Goal: Task Accomplishment & Management: Complete application form

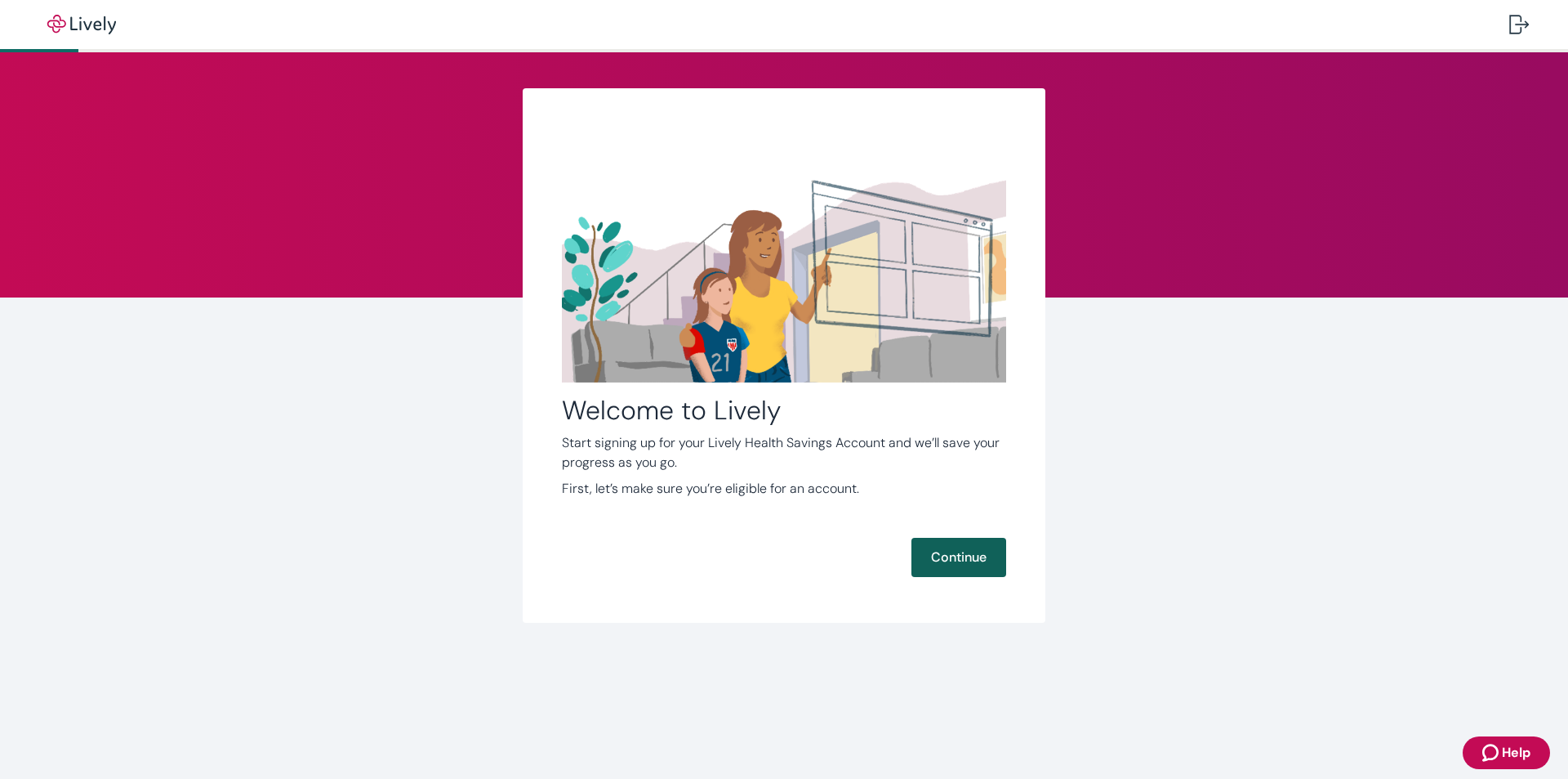
click at [963, 558] on button "Continue" at bounding box center [959, 557] width 94 height 39
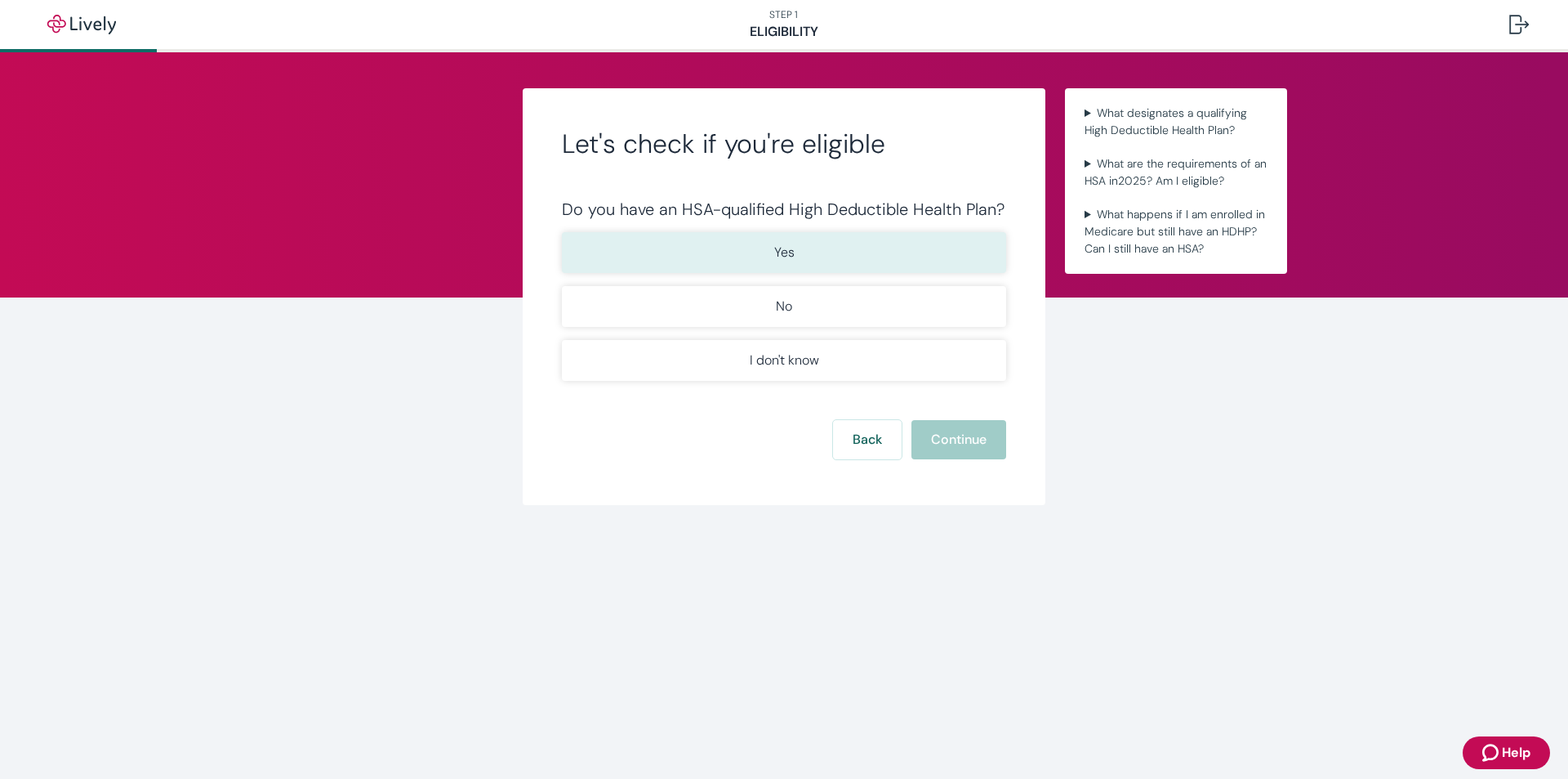
click at [790, 251] on p "Yes" at bounding box center [784, 252] width 20 height 19
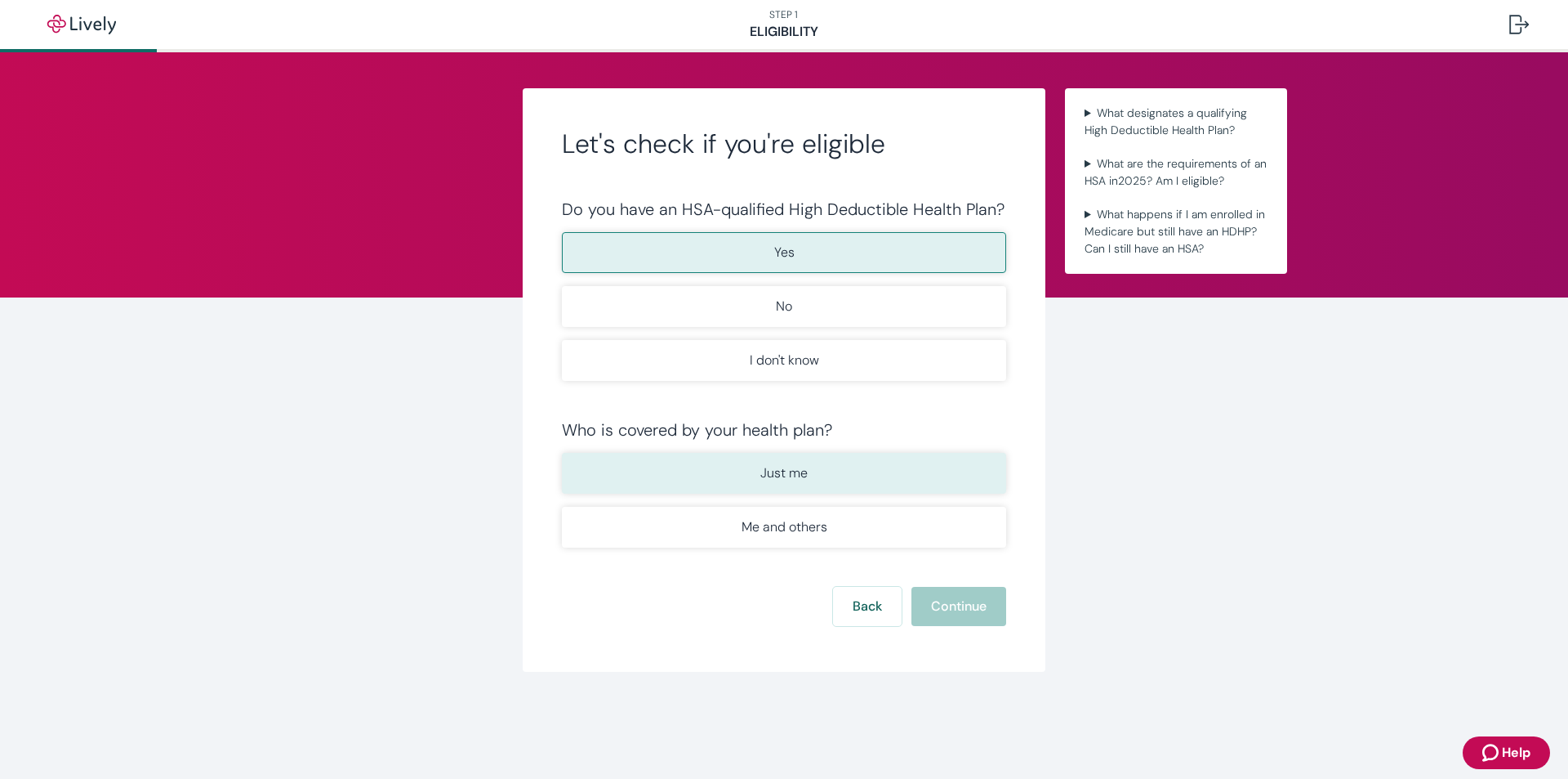
click at [787, 469] on p "Just me" at bounding box center [784, 473] width 47 height 19
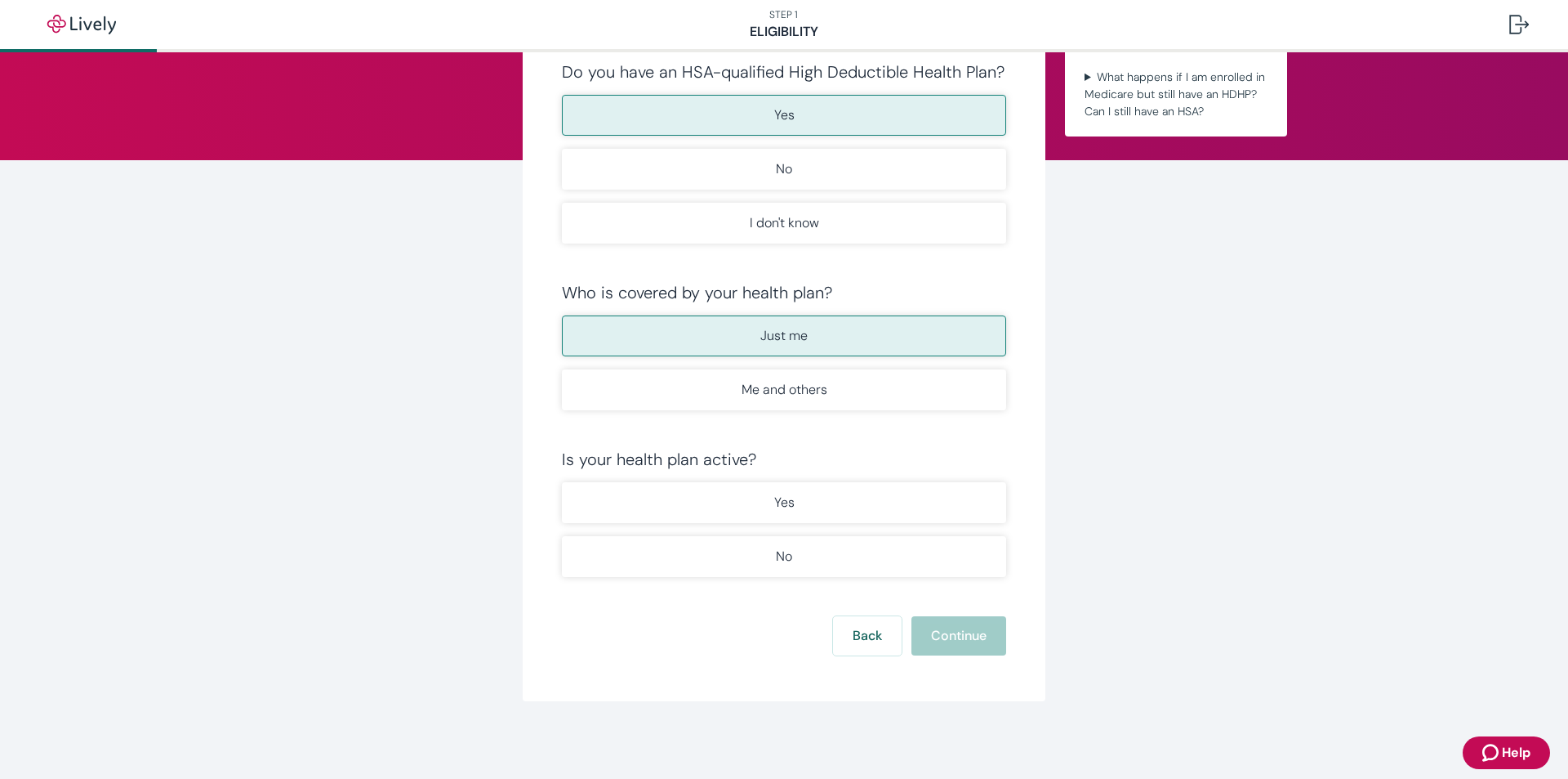
scroll to position [138, 0]
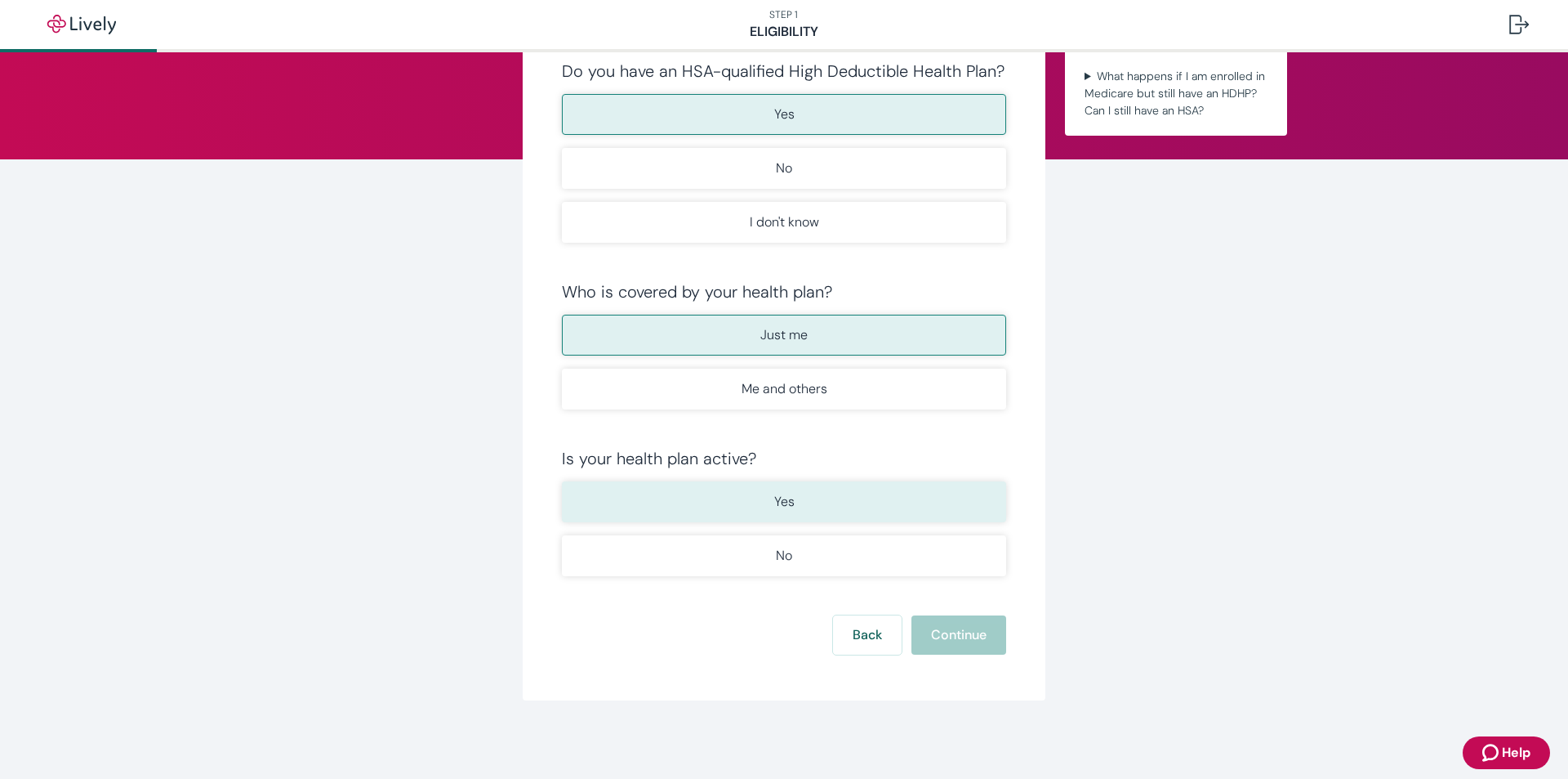
click at [780, 498] on p "Yes" at bounding box center [784, 502] width 20 height 19
click at [955, 634] on button "Continue" at bounding box center [959, 635] width 94 height 39
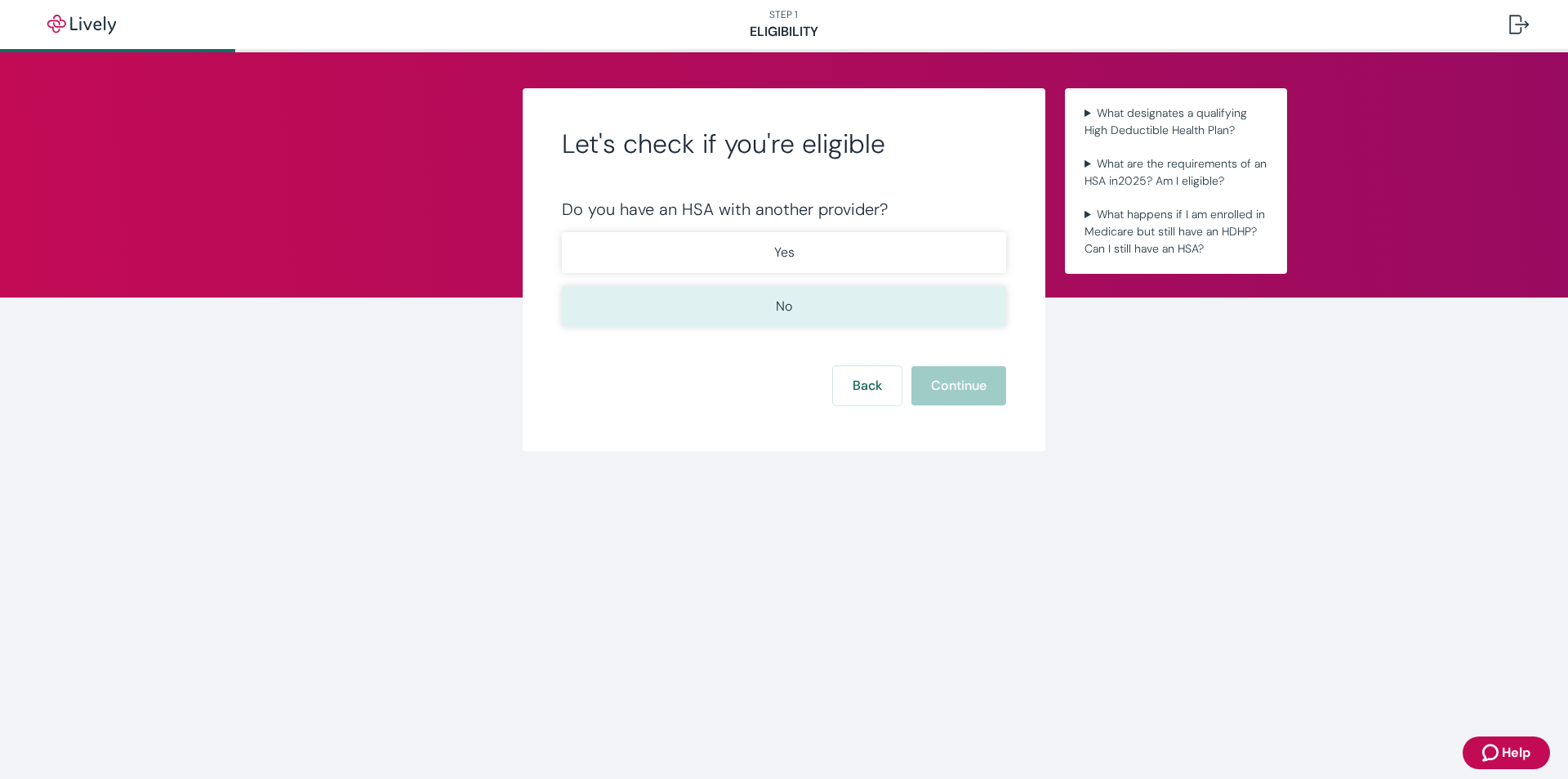
click at [782, 306] on p "No" at bounding box center [784, 306] width 17 height 19
click at [970, 394] on button "Continue" at bounding box center [959, 385] width 94 height 39
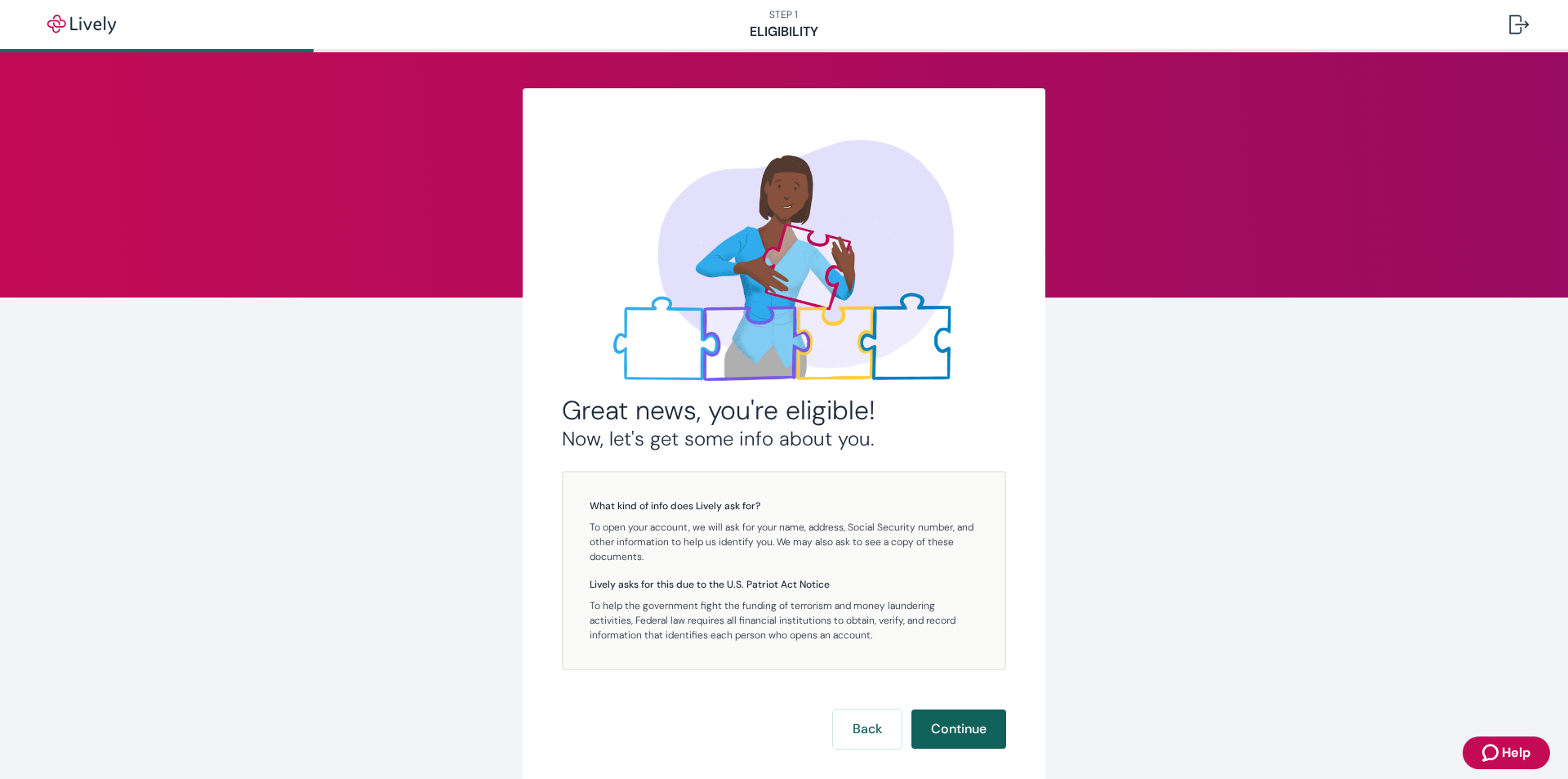
click at [939, 722] on button "Continue" at bounding box center [959, 728] width 94 height 39
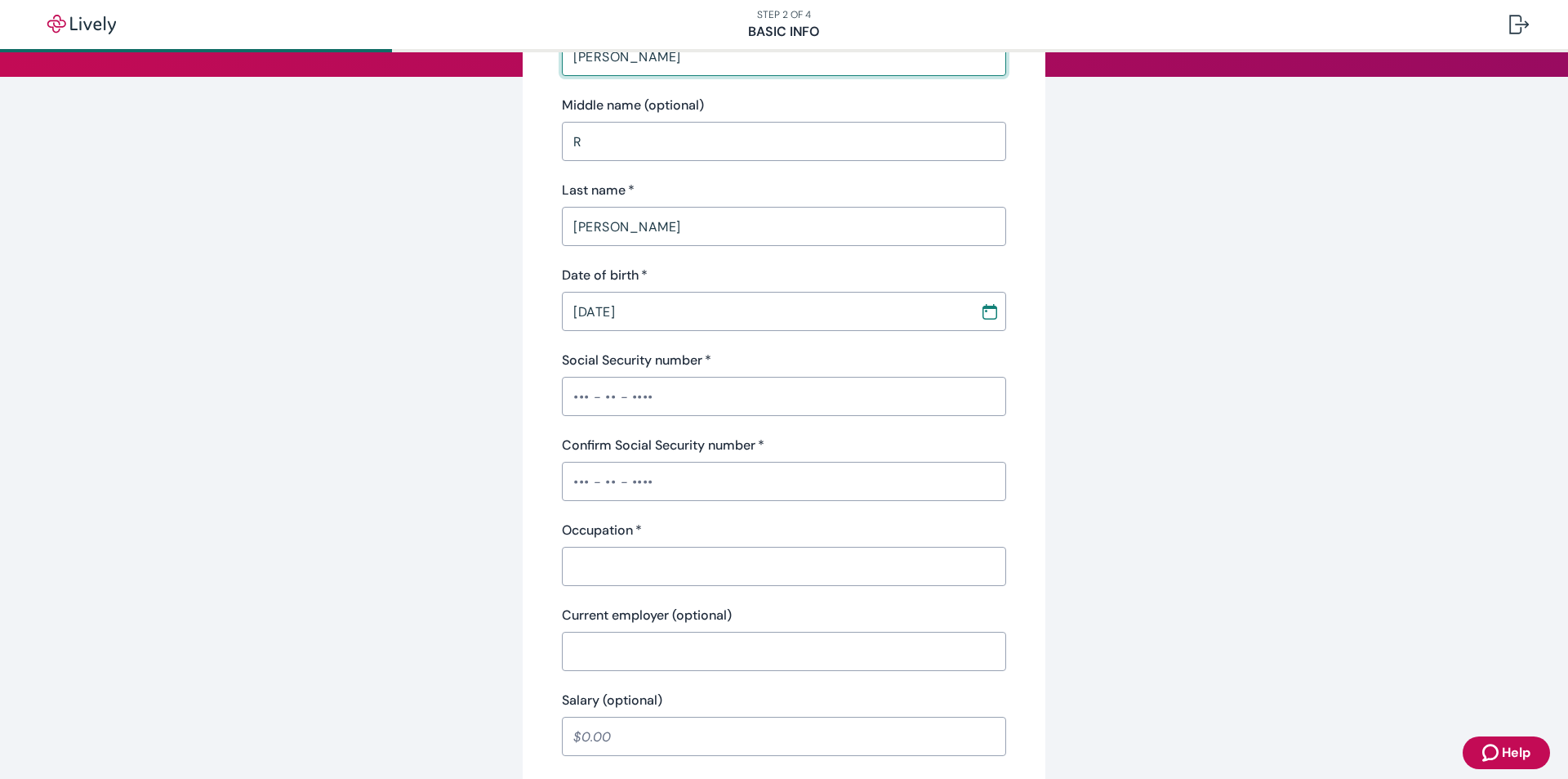
scroll to position [245, 0]
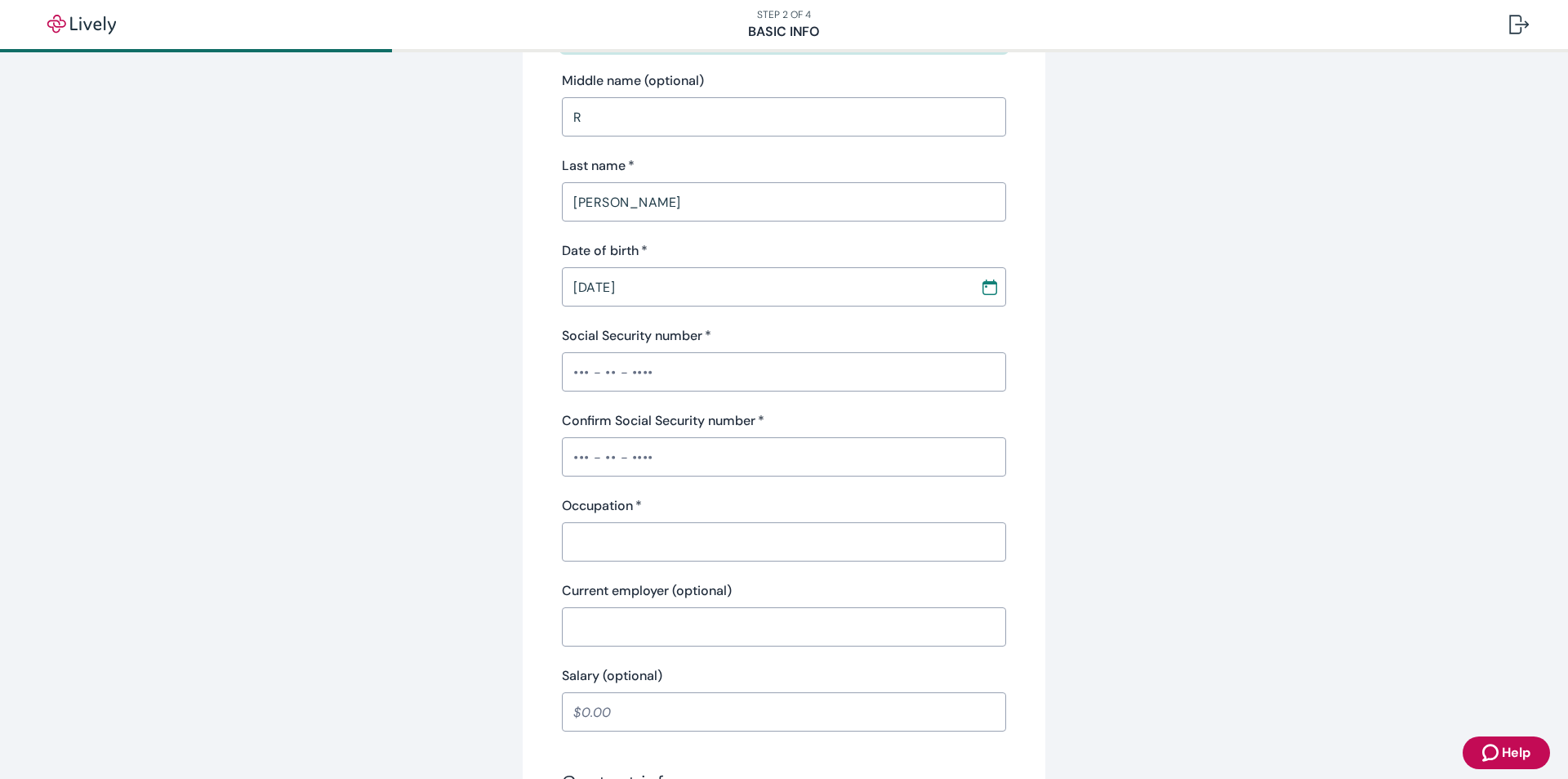
click at [601, 546] on input "Occupation   *" at bounding box center [784, 541] width 444 height 32
type input "a"
type input "ADMIN ASST"
click at [595, 621] on input "Current employer (optional)" at bounding box center [784, 626] width 444 height 32
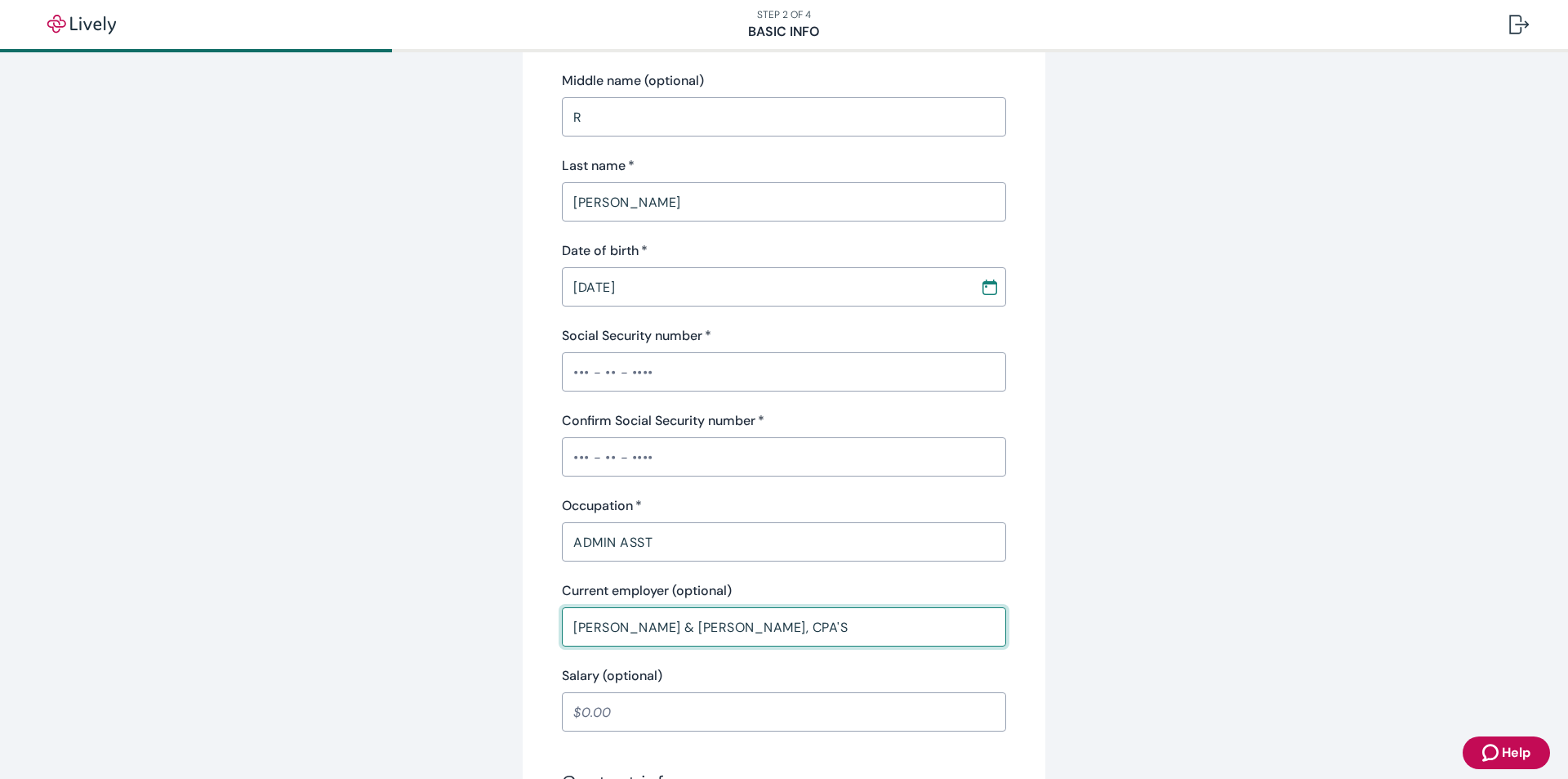
type input "[PERSON_NAME] & [PERSON_NAME], CPA'S"
click at [618, 707] on input "Salary (optional)" at bounding box center [784, 711] width 444 height 32
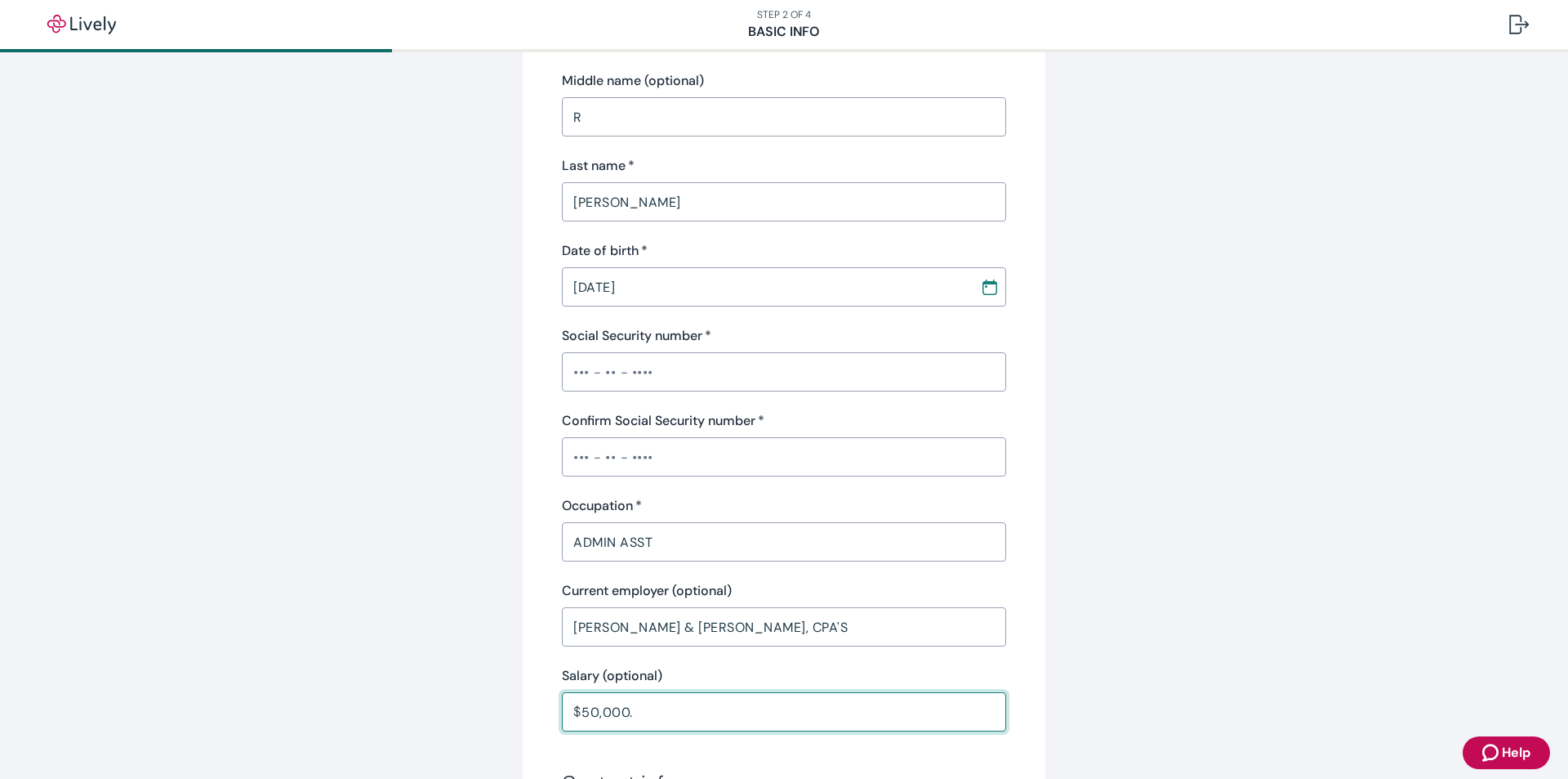
scroll to position [572, 0]
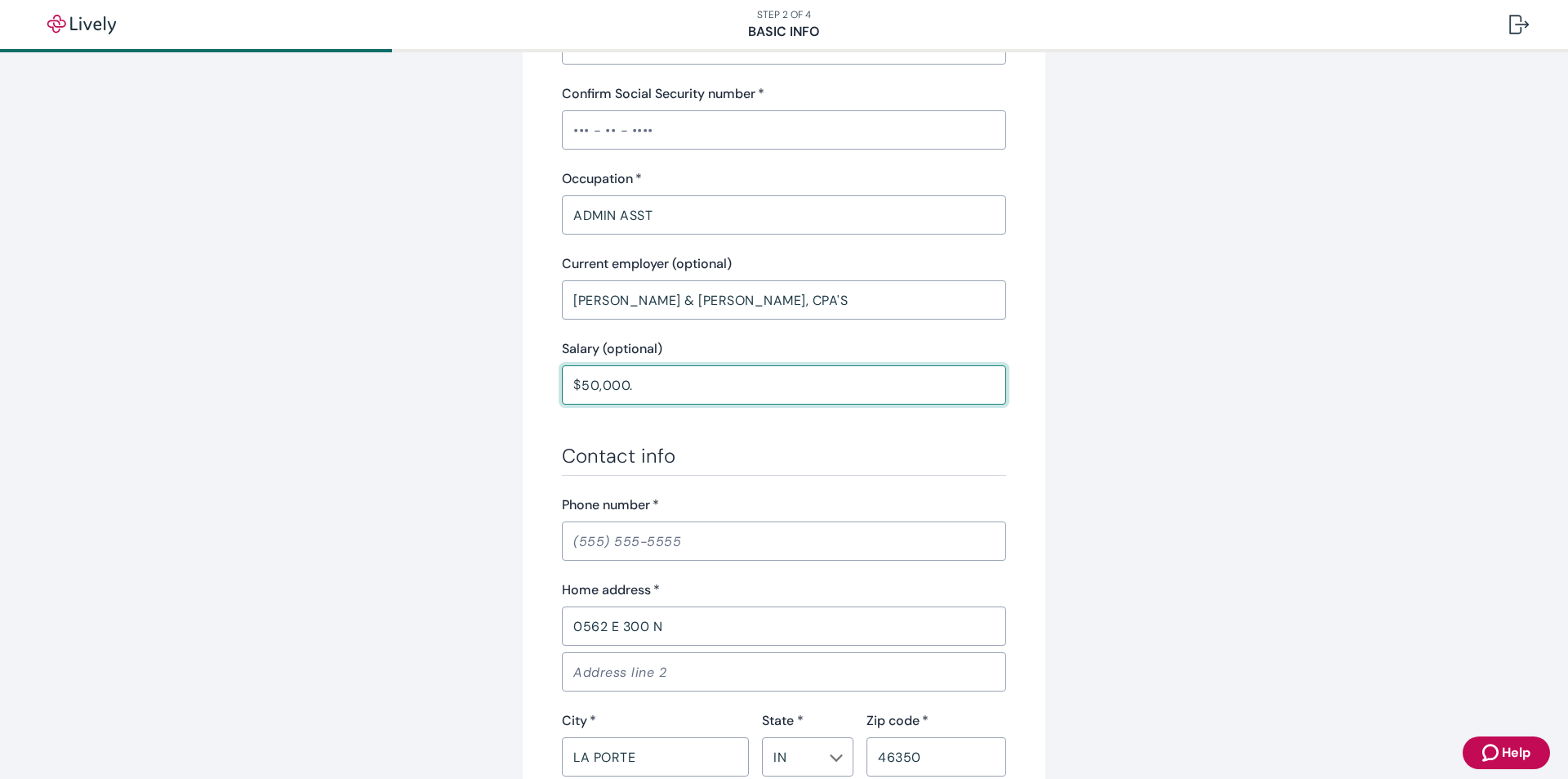
click at [582, 543] on input "Phone number   *" at bounding box center [784, 540] width 444 height 32
type input "50,000.00"
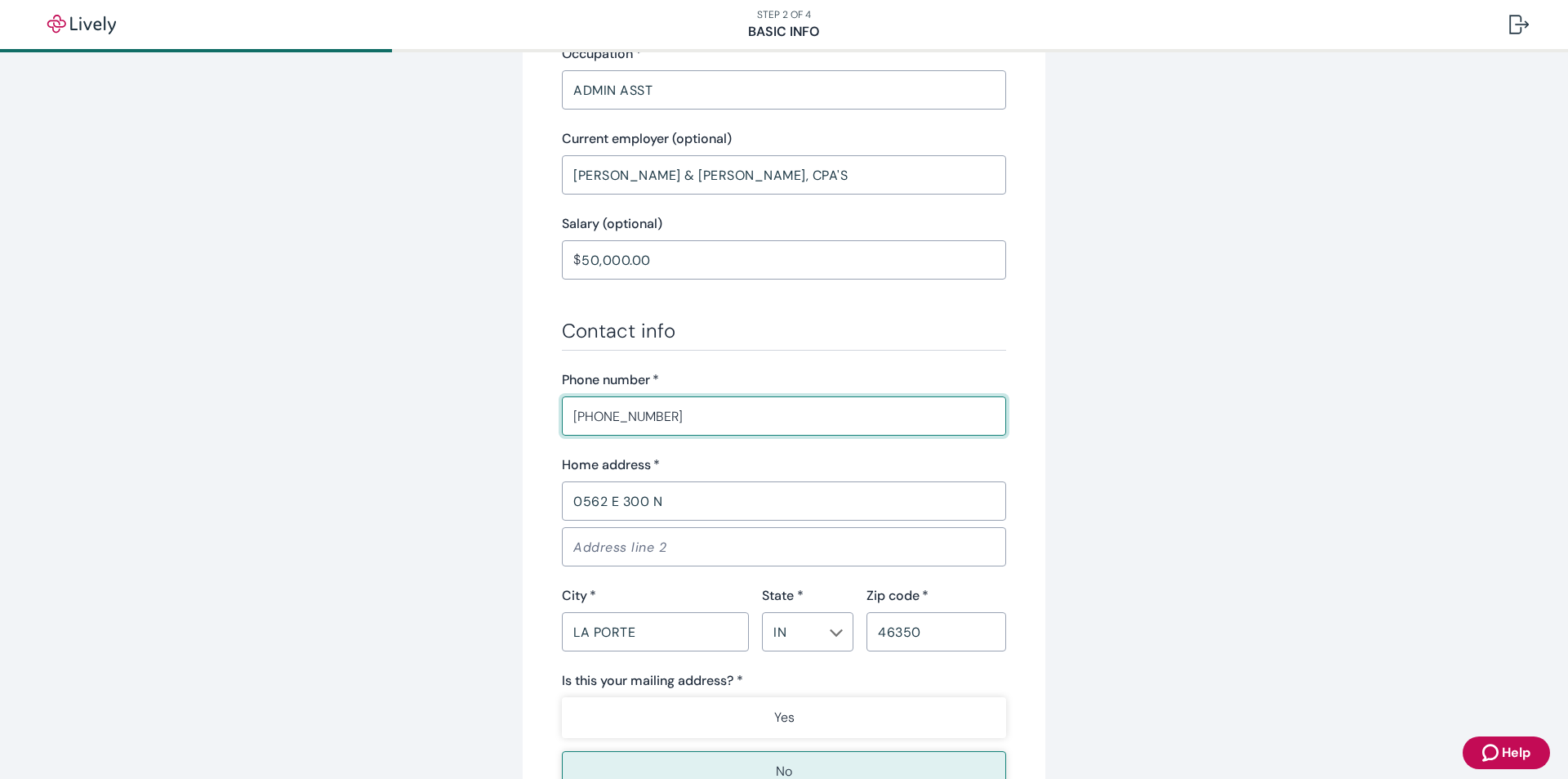
scroll to position [899, 0]
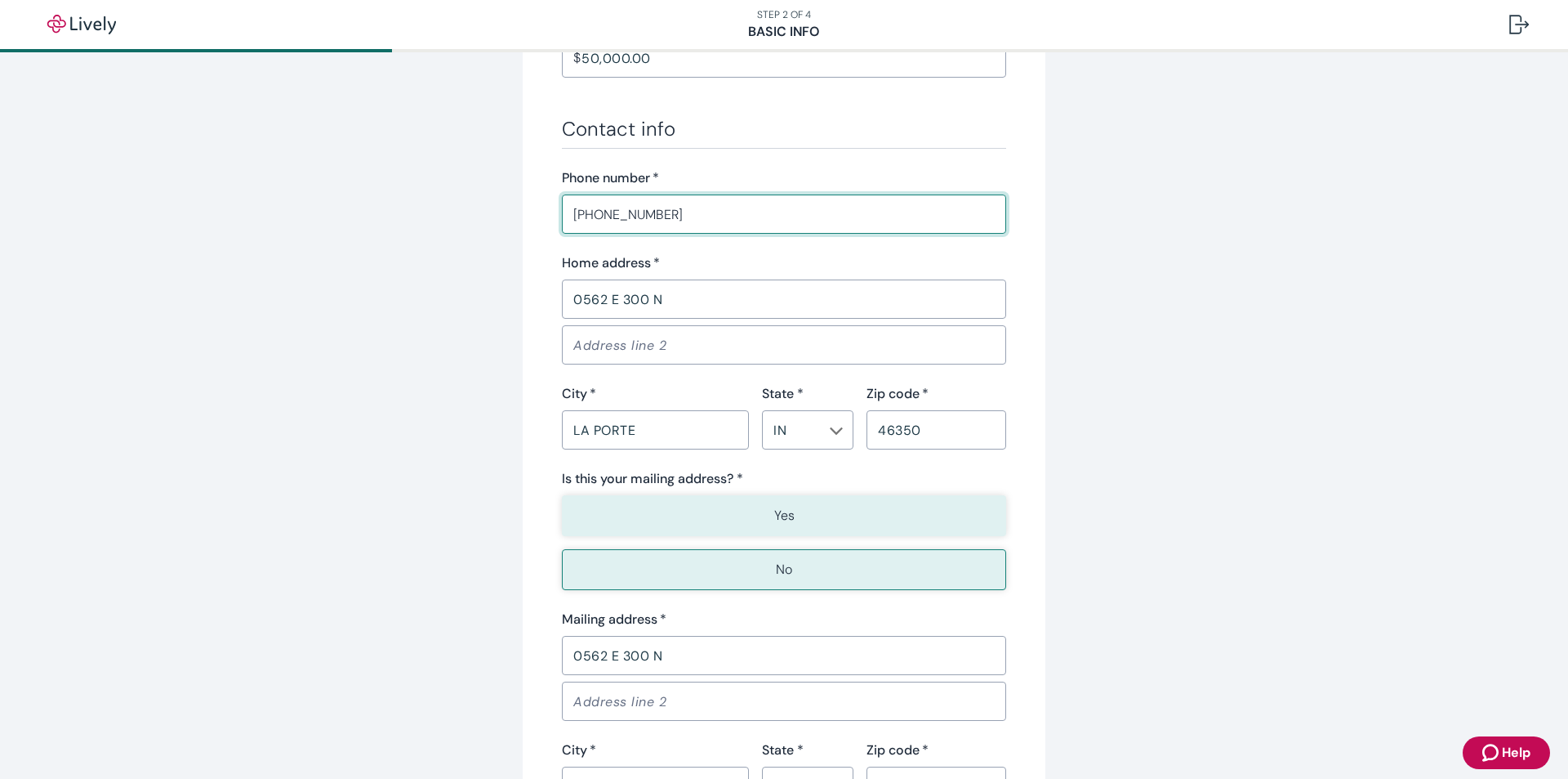
type input "[PHONE_NUMBER]"
click at [775, 514] on p "Yes" at bounding box center [784, 516] width 20 height 19
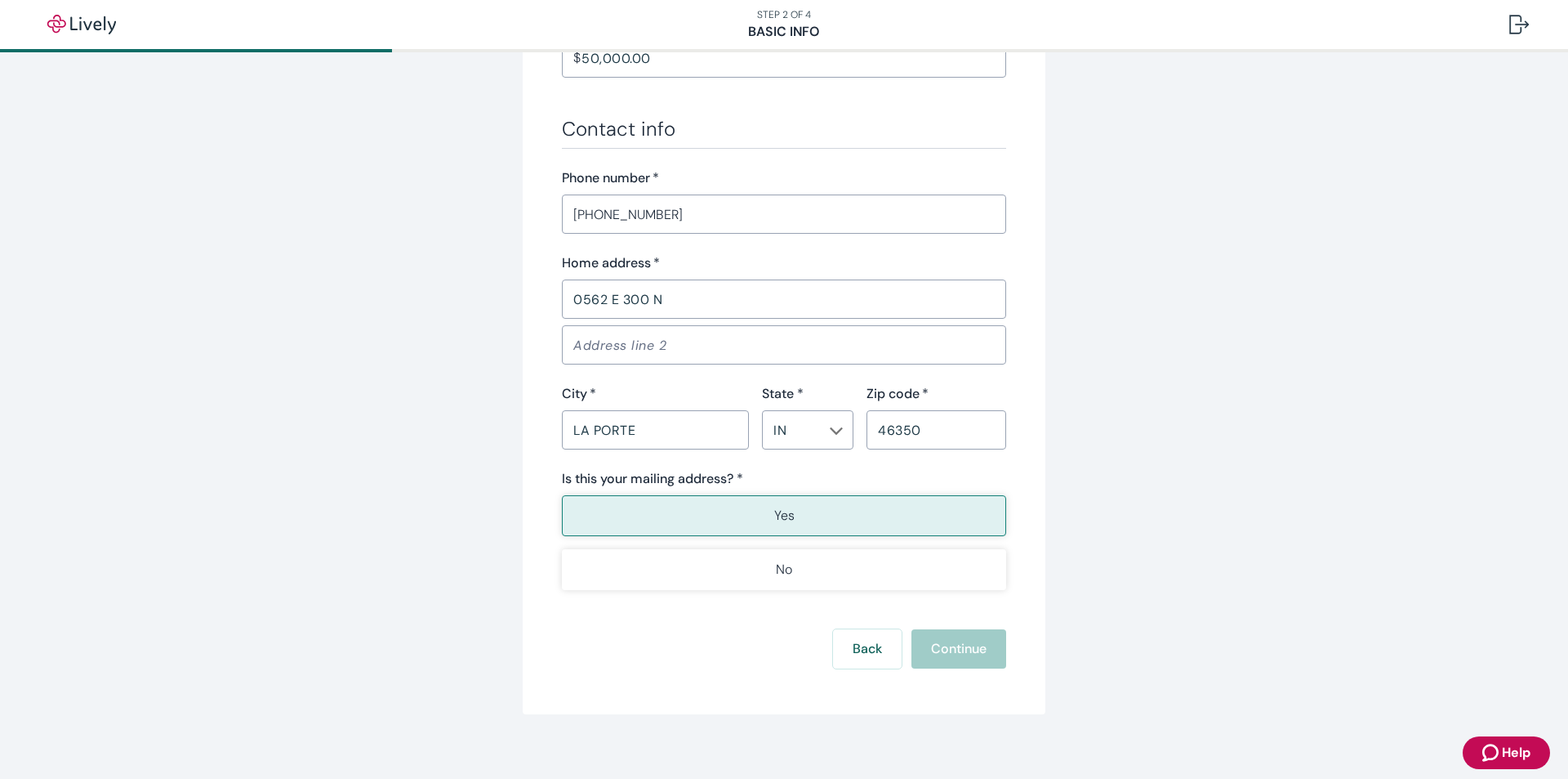
click at [777, 516] on p "Yes" at bounding box center [784, 516] width 20 height 19
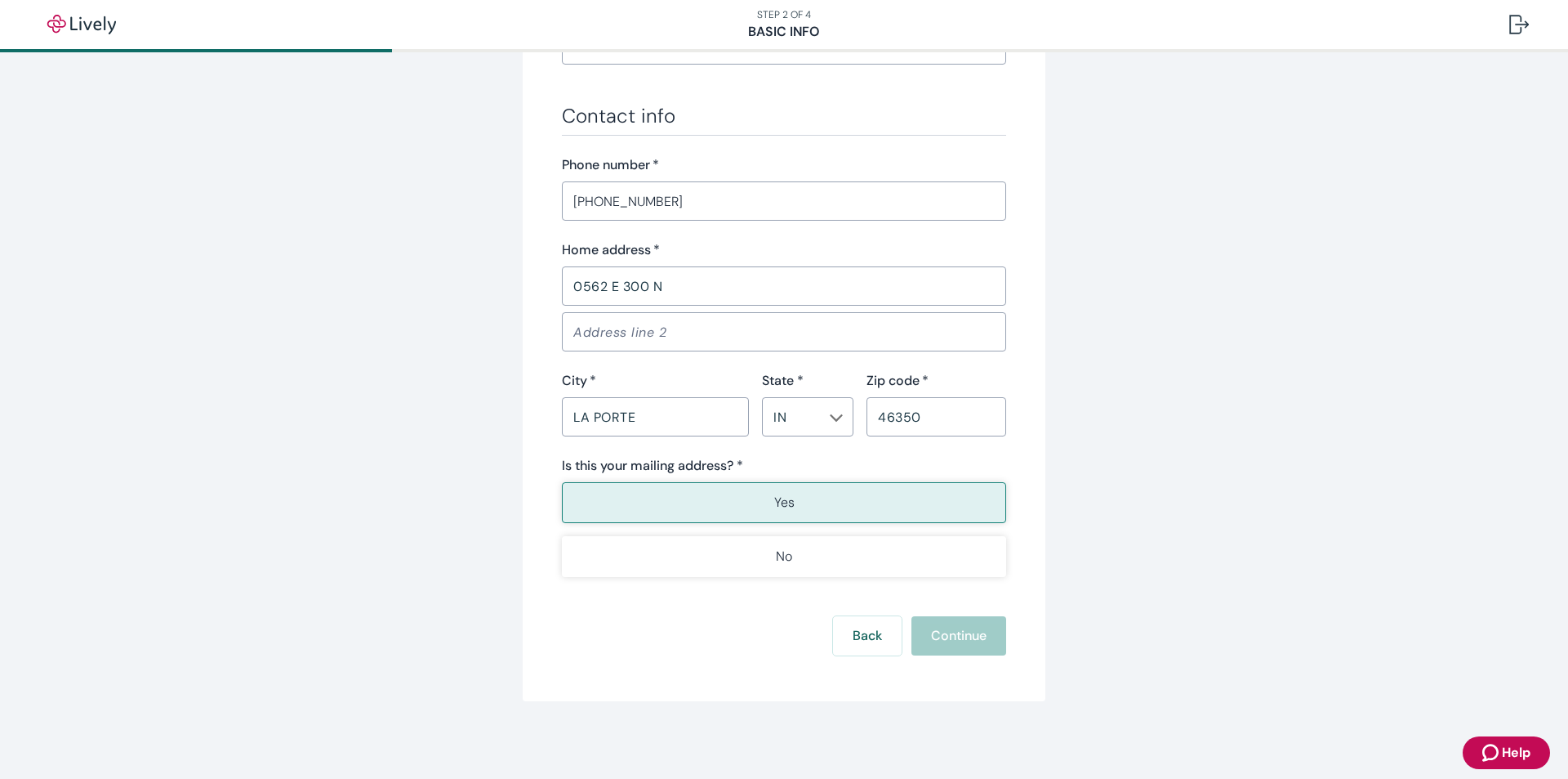
scroll to position [913, 0]
click at [940, 642] on div "Back Continue" at bounding box center [784, 635] width 444 height 39
click at [868, 628] on button "Back" at bounding box center [867, 635] width 68 height 39
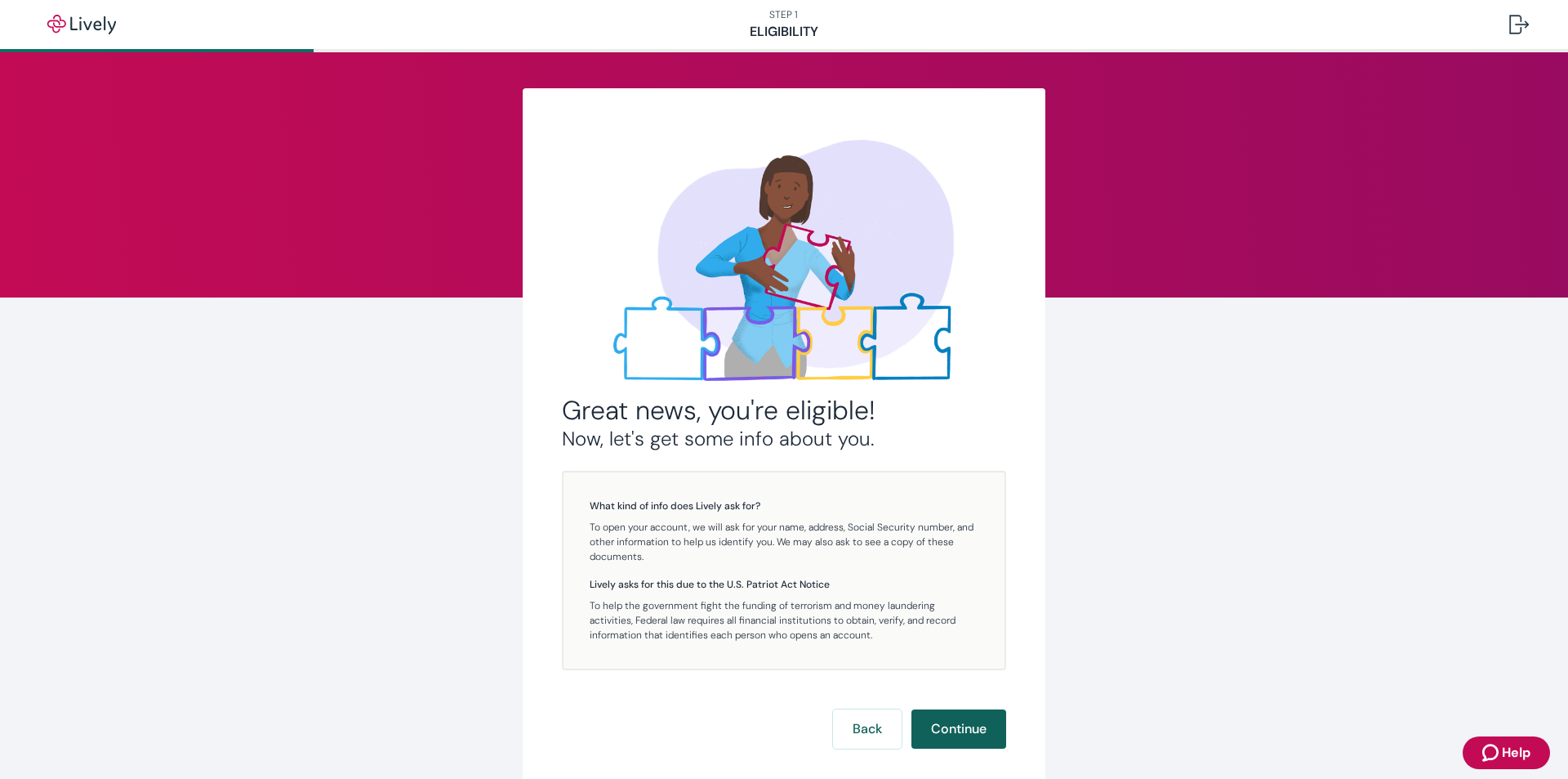
click at [939, 730] on button "Continue" at bounding box center [959, 728] width 94 height 39
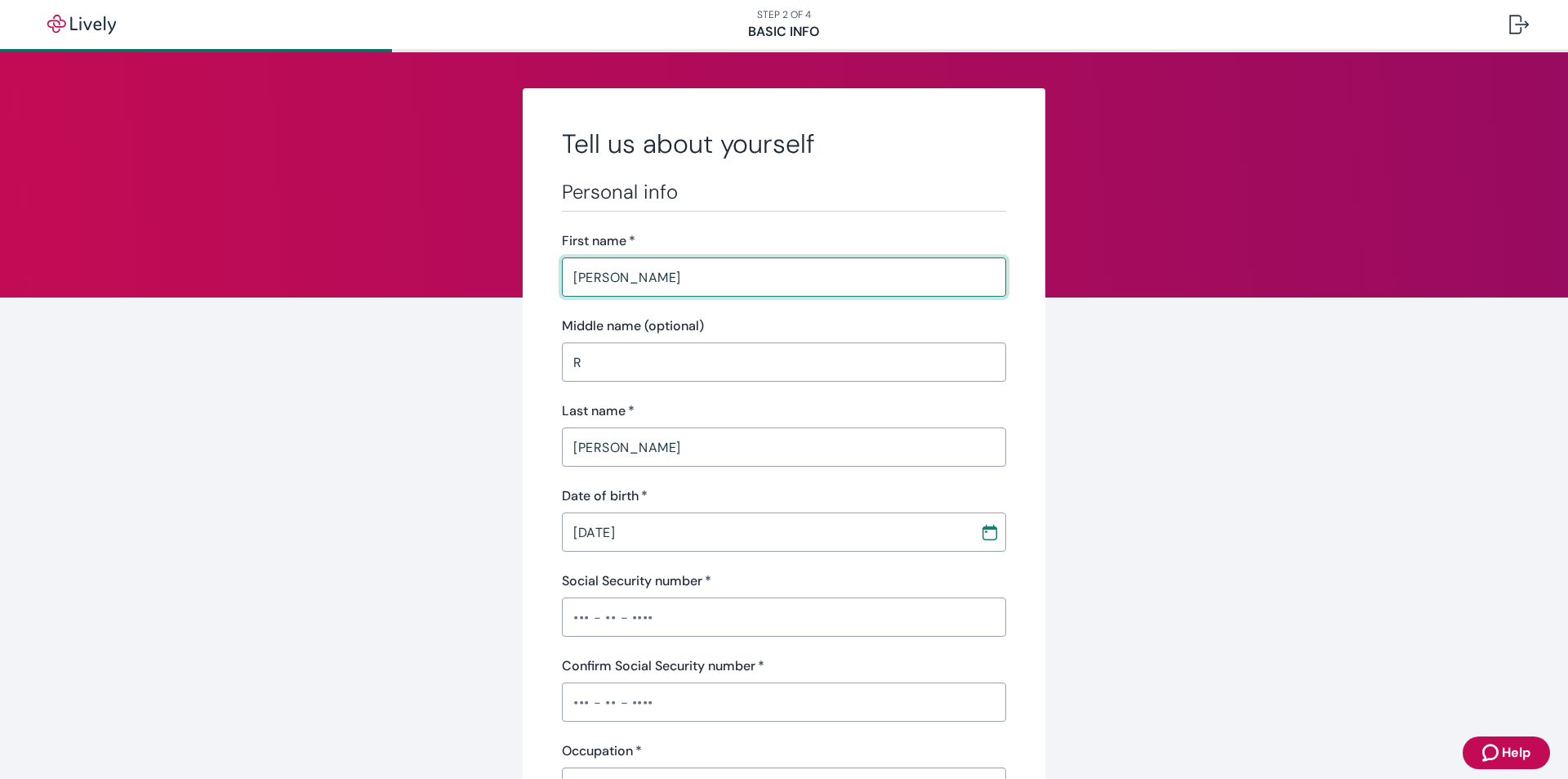
click at [651, 450] on input "[PERSON_NAME]" at bounding box center [784, 446] width 444 height 32
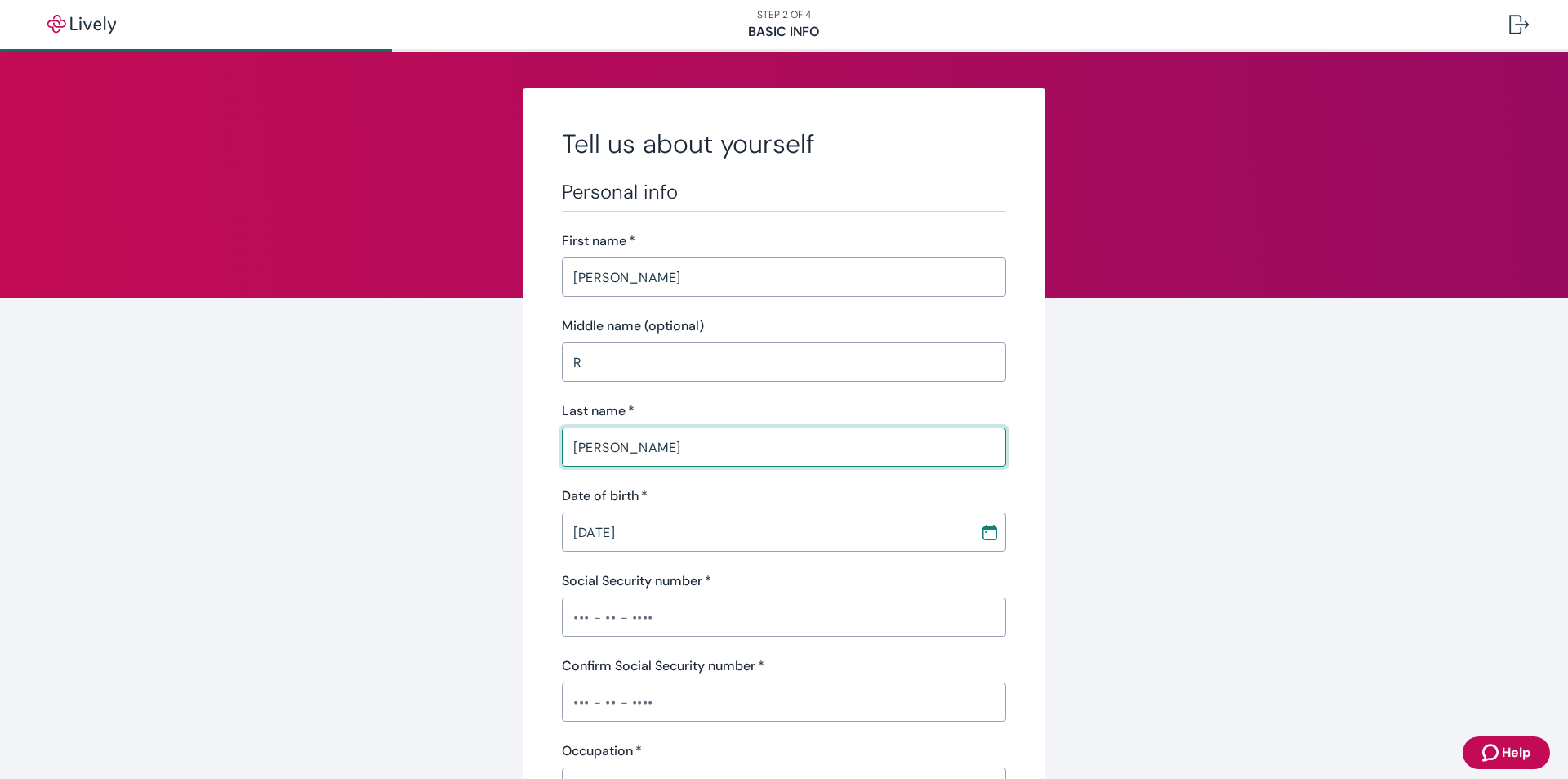
click at [686, 615] on input "Social Security number   *" at bounding box center [784, 616] width 444 height 32
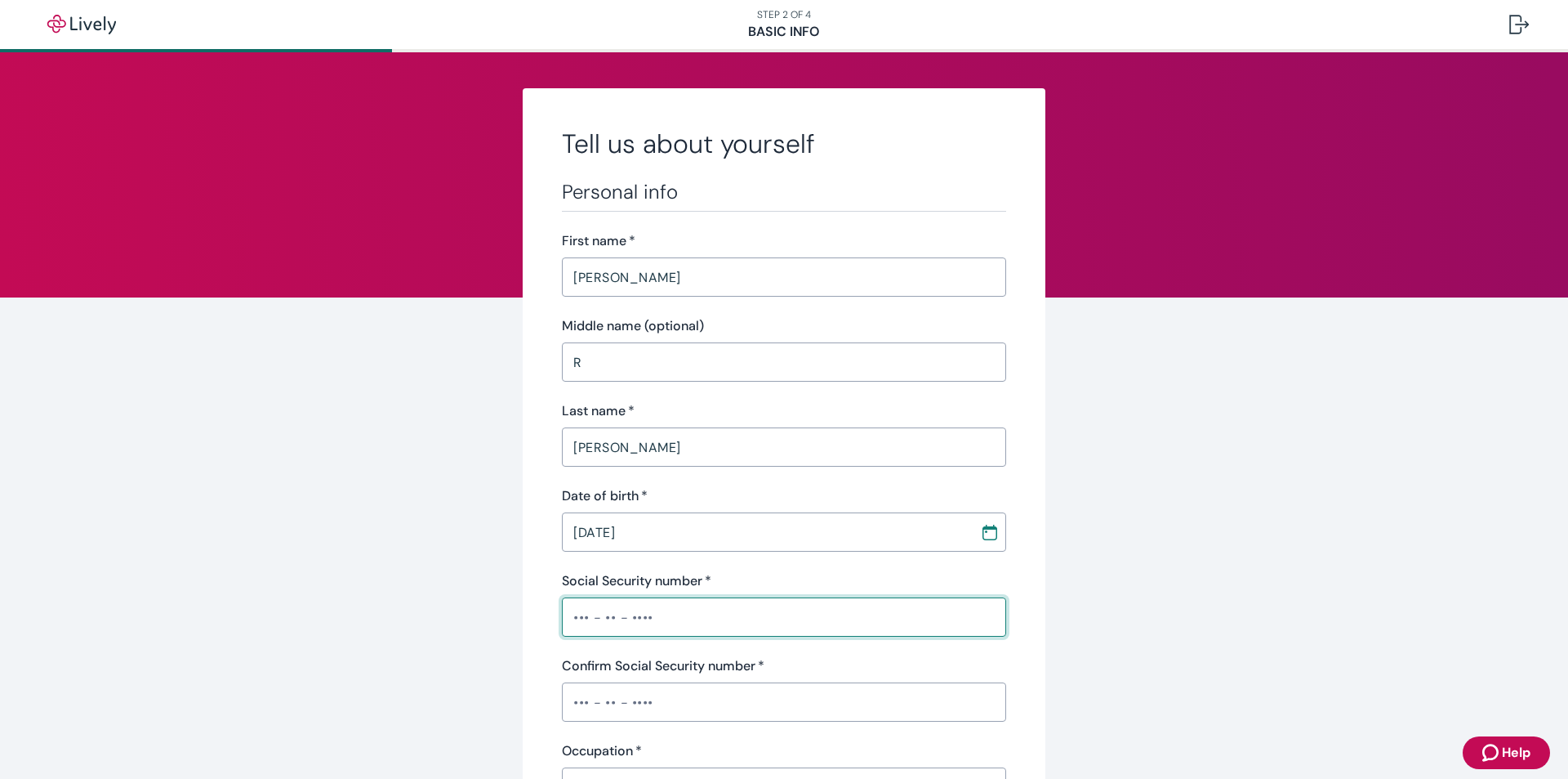
click at [671, 715] on input "Confirm Social Security number   *" at bounding box center [784, 701] width 444 height 32
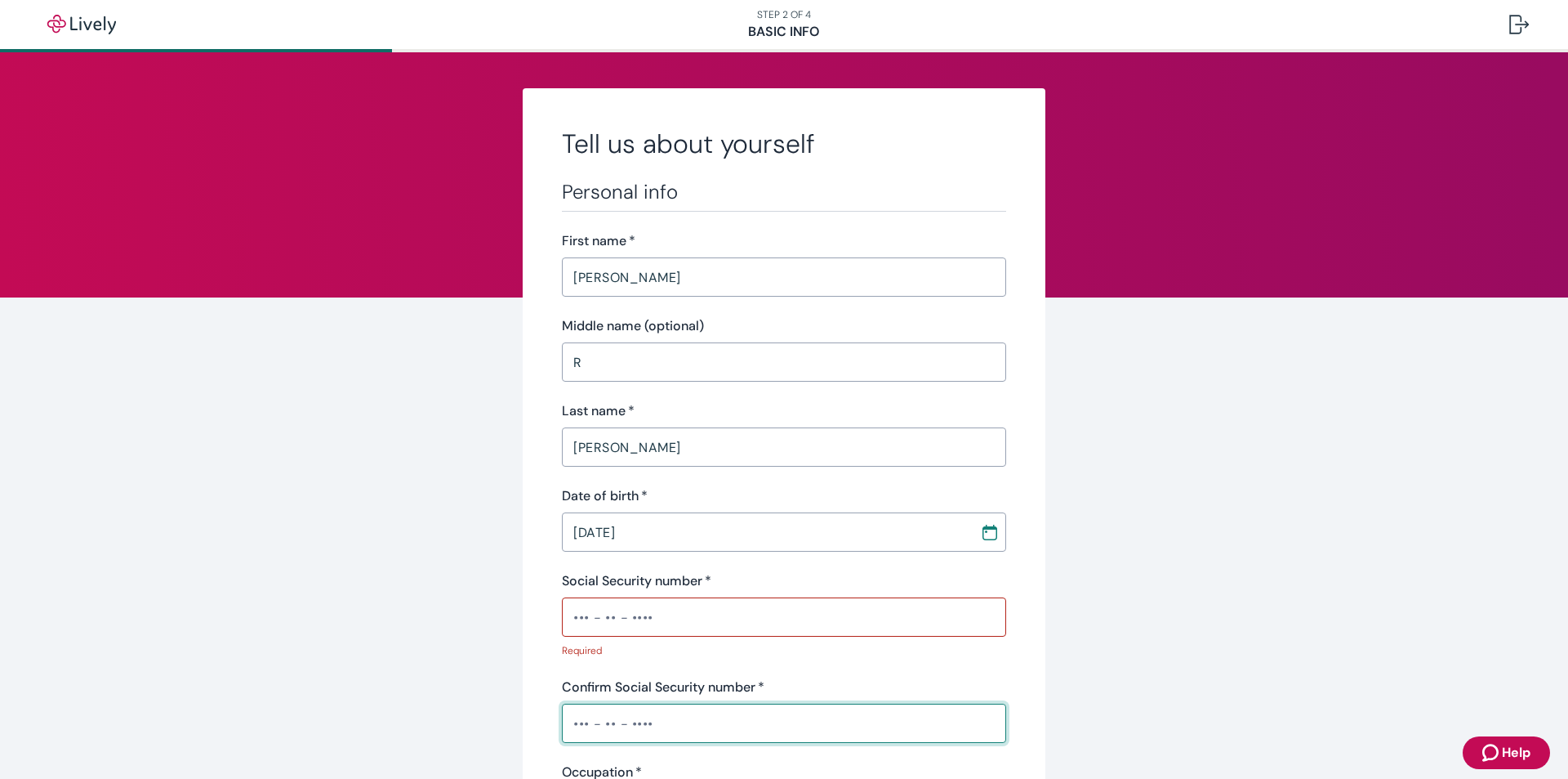
click at [570, 614] on input "Social Security number   *" at bounding box center [784, 616] width 444 height 32
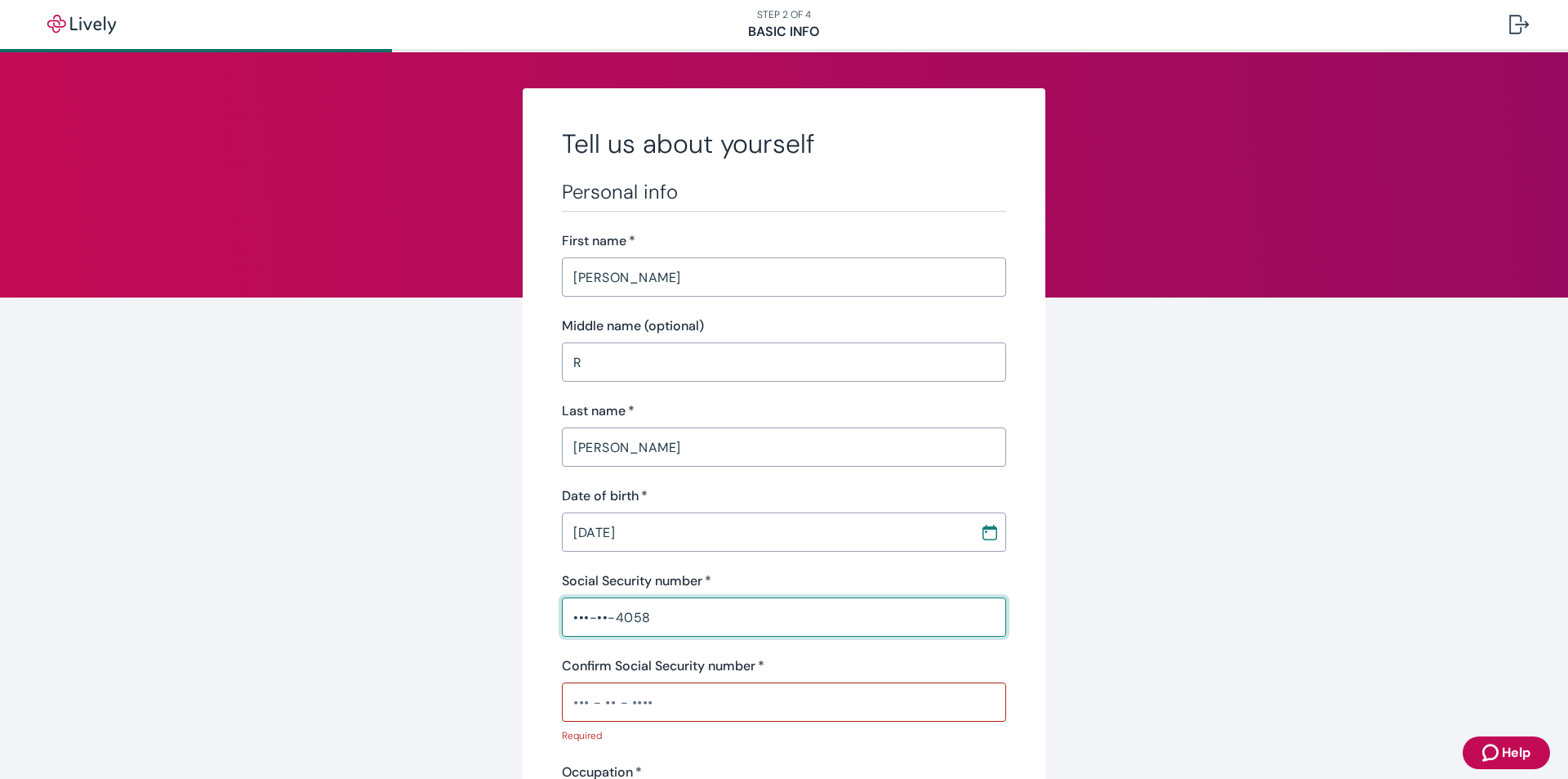
type input "•••-••-4058"
click at [569, 707] on input "Confirm Social Security number   *" at bounding box center [784, 701] width 444 height 32
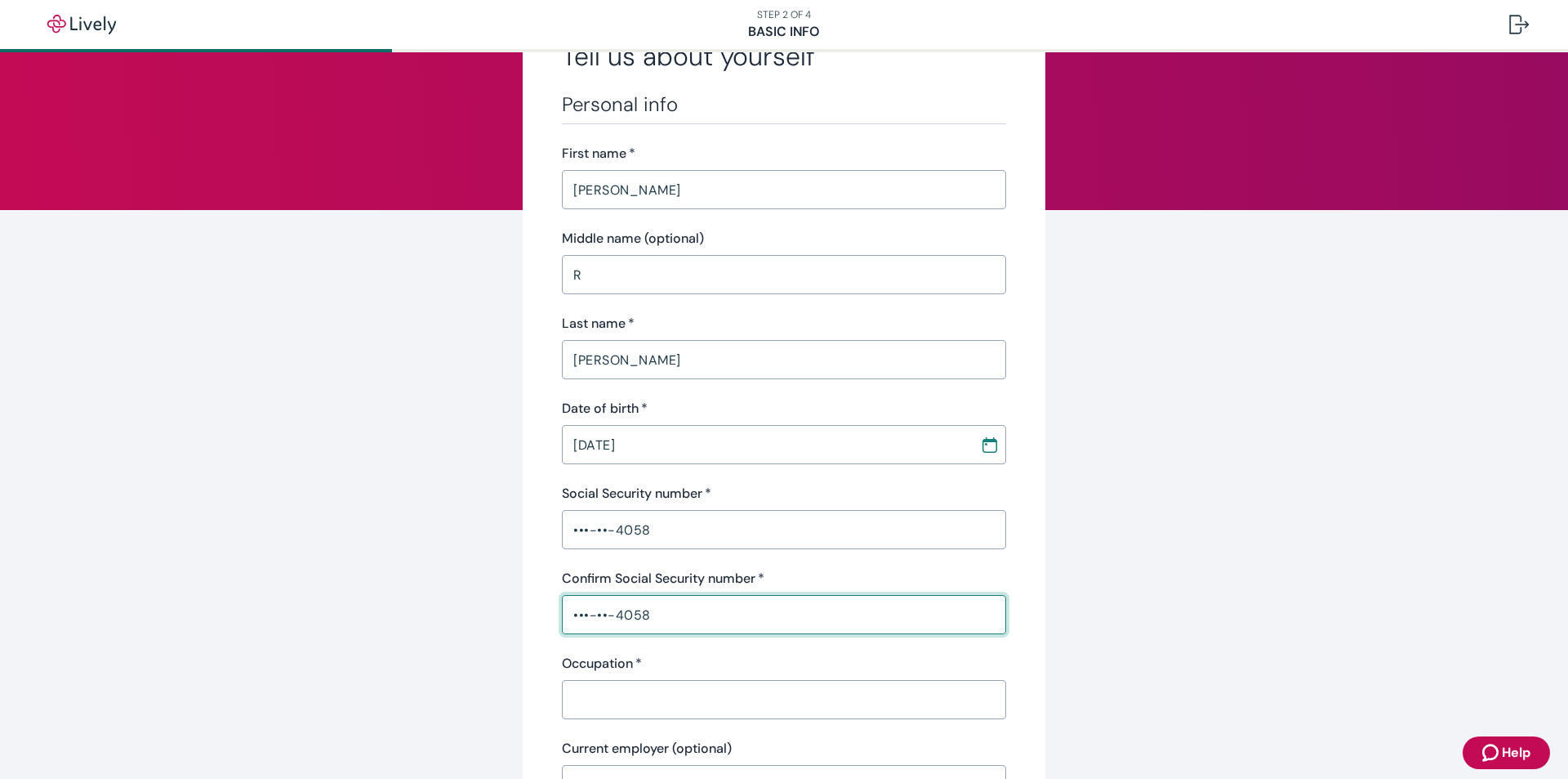
scroll to position [245, 0]
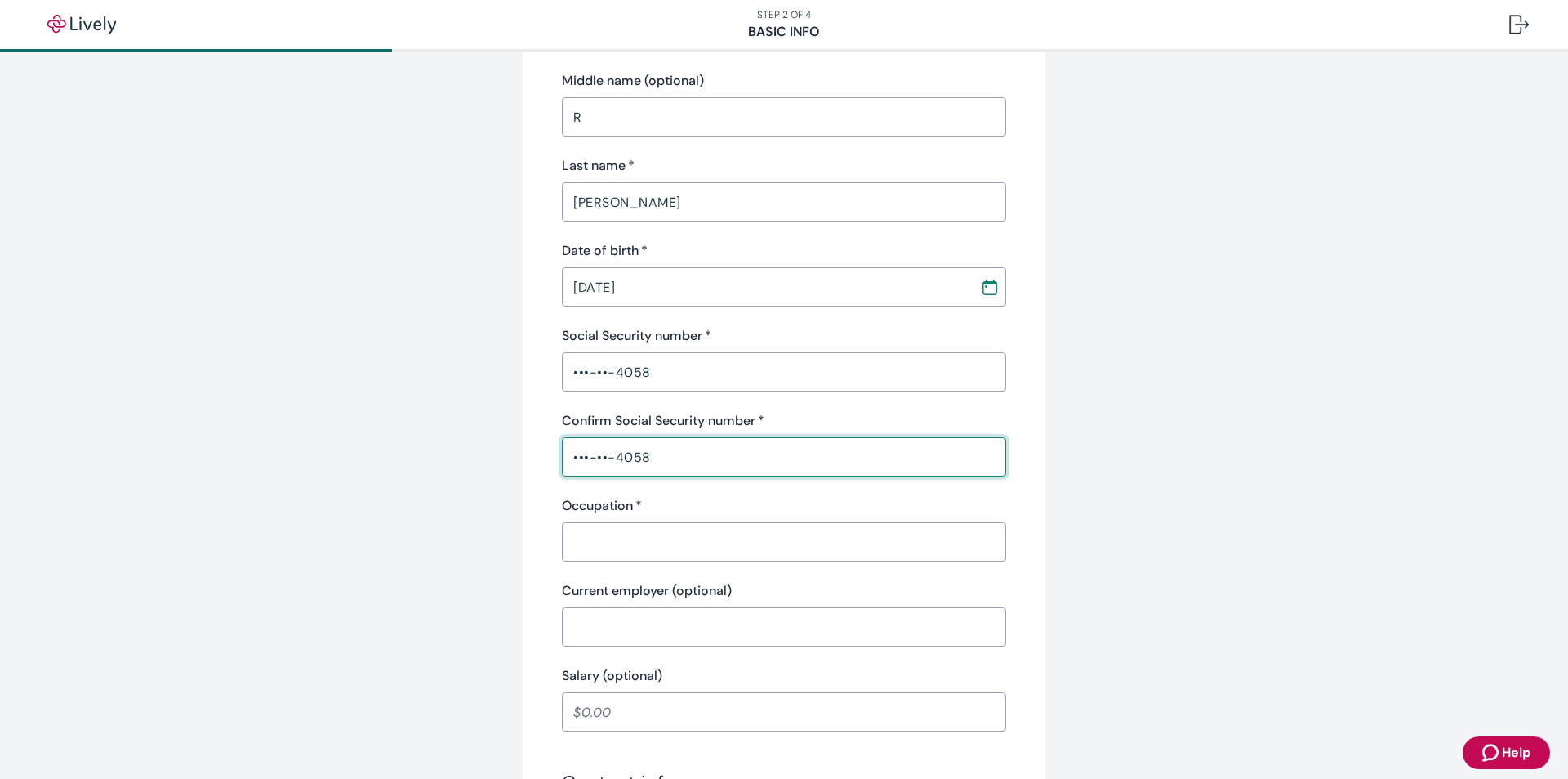
type input "•••-••-4058"
click at [590, 554] on input "Occupation   *" at bounding box center [784, 541] width 444 height 32
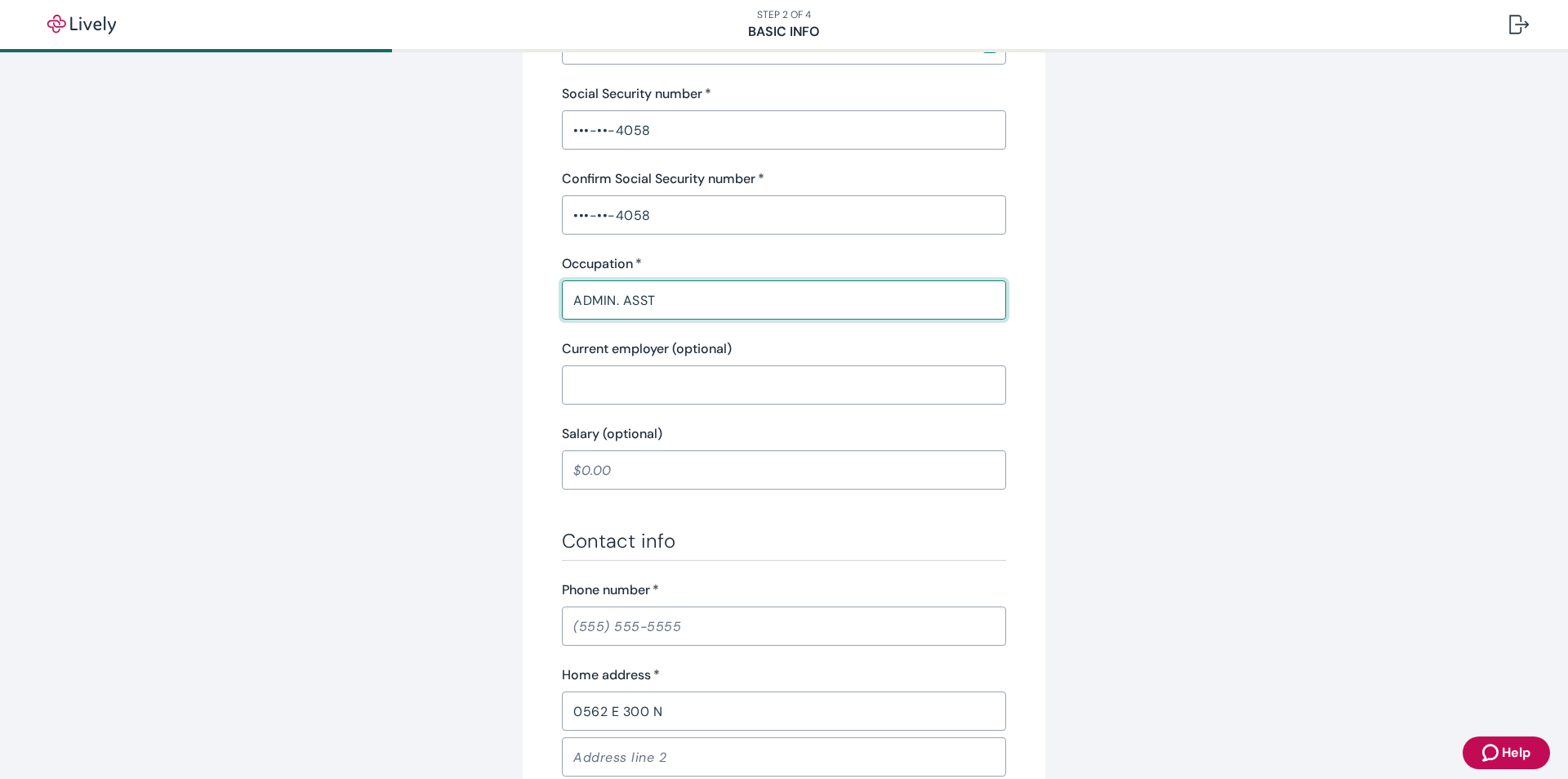
scroll to position [490, 0]
type input "ADMIN. ASST"
click at [573, 616] on div "Phone number   * ​" at bounding box center [784, 609] width 444 height 66
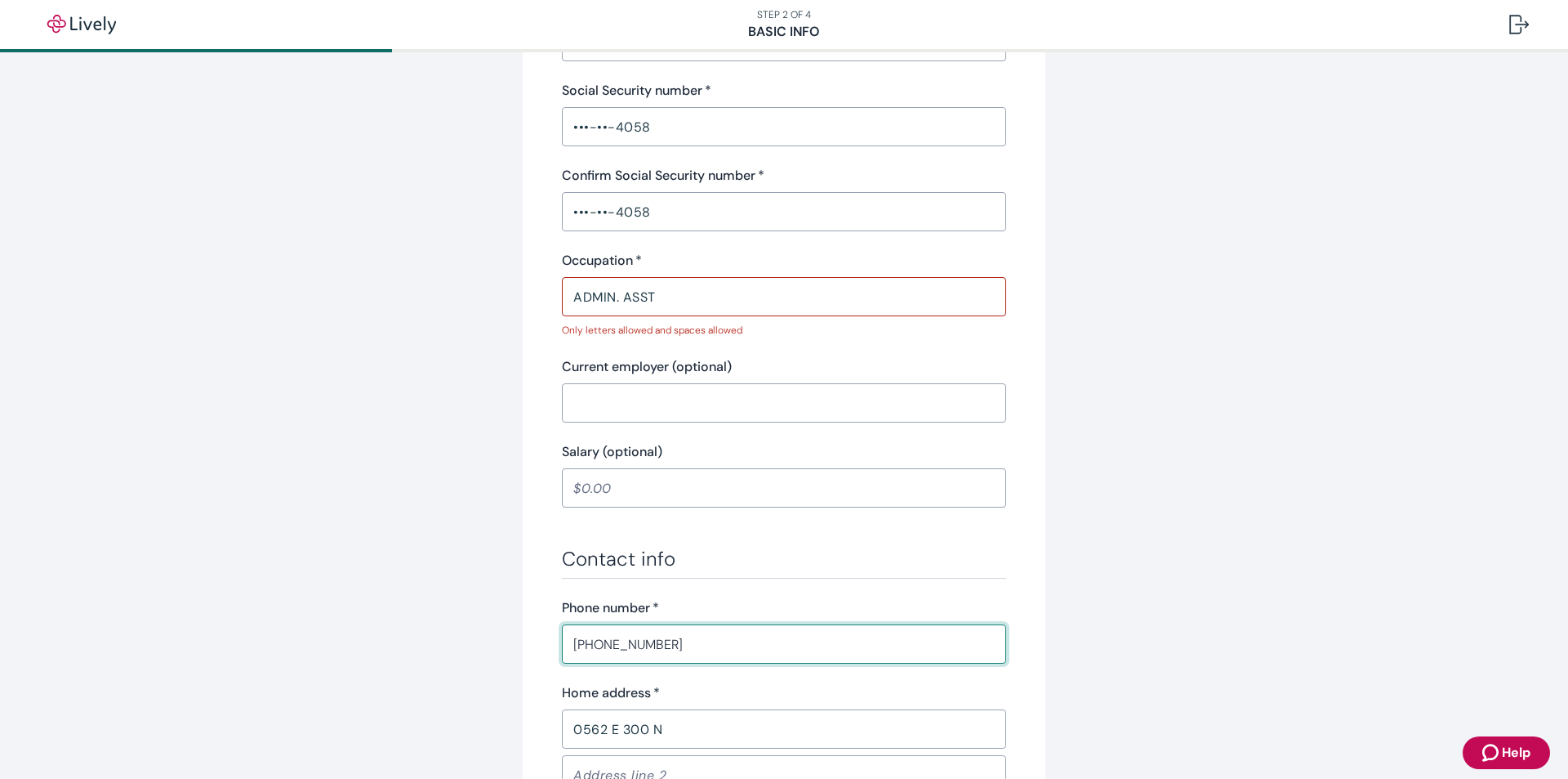
type input "[PHONE_NUMBER]"
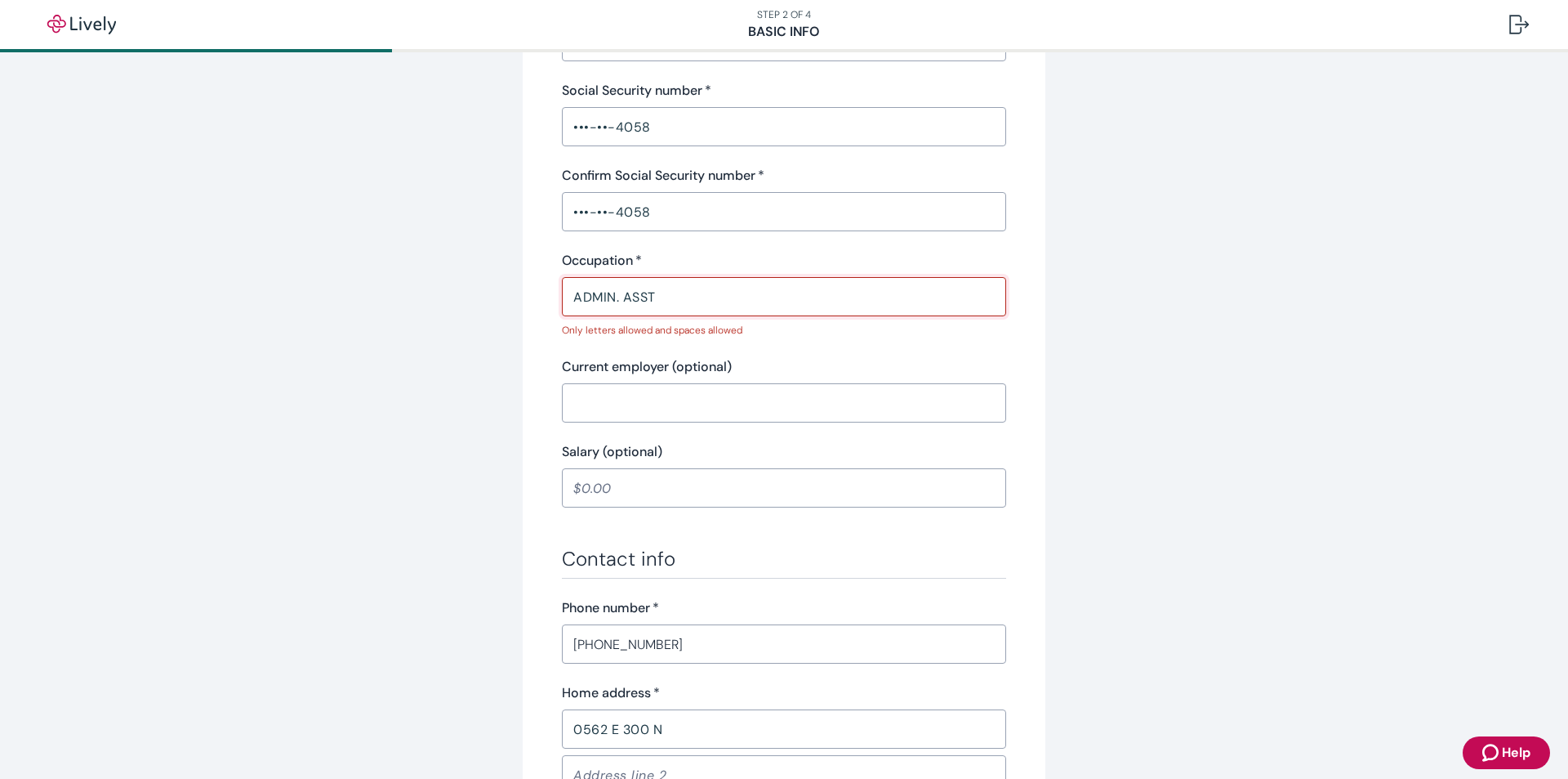
drag, startPoint x: 744, startPoint y: 297, endPoint x: 462, endPoint y: 256, distance: 285.0
click at [526, 283] on div "Tell us about yourself Personal info First name   * [PERSON_NAME] ​ Middle name…" at bounding box center [783, 479] width 522 height 1762
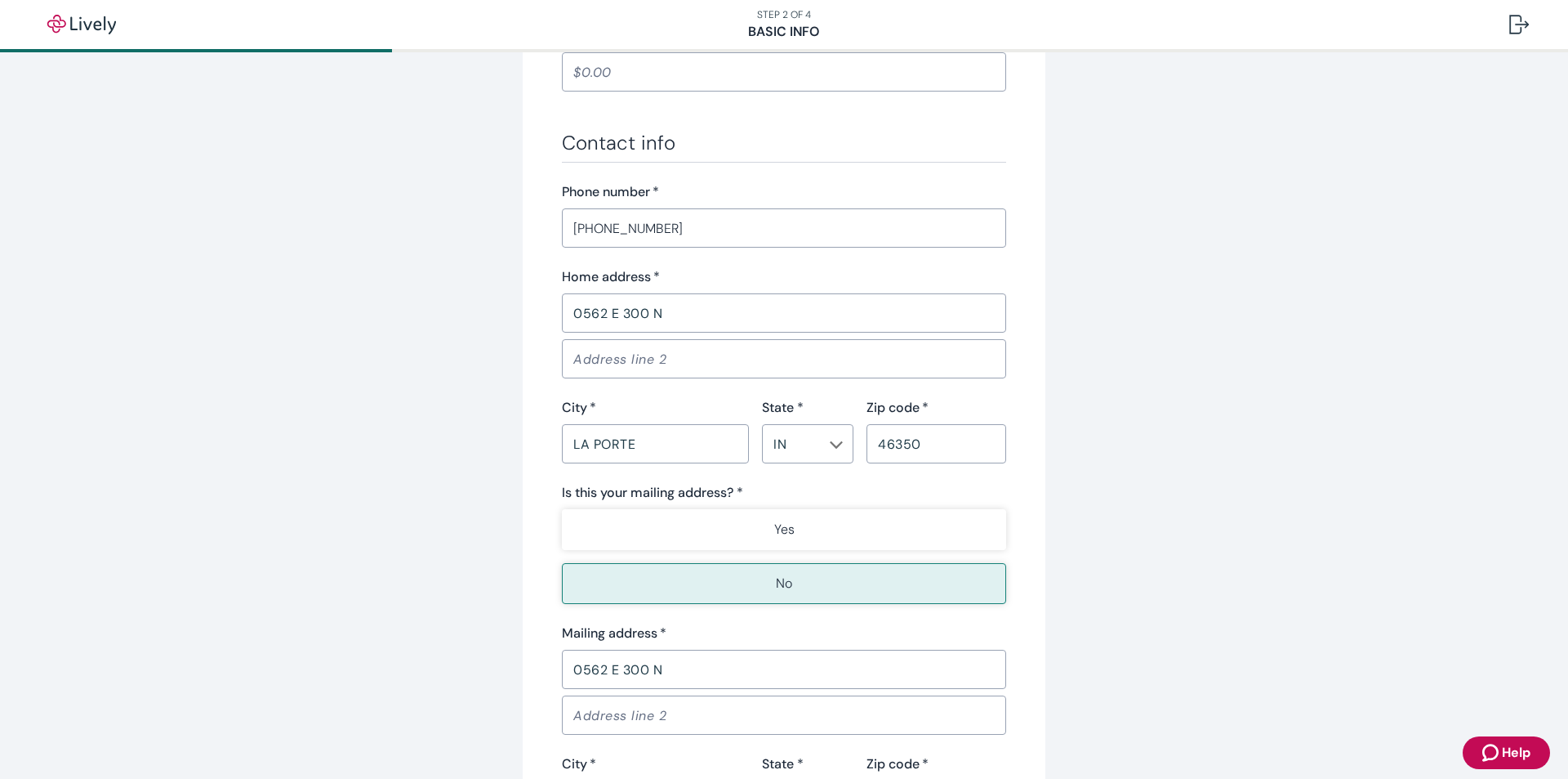
scroll to position [1063, 0]
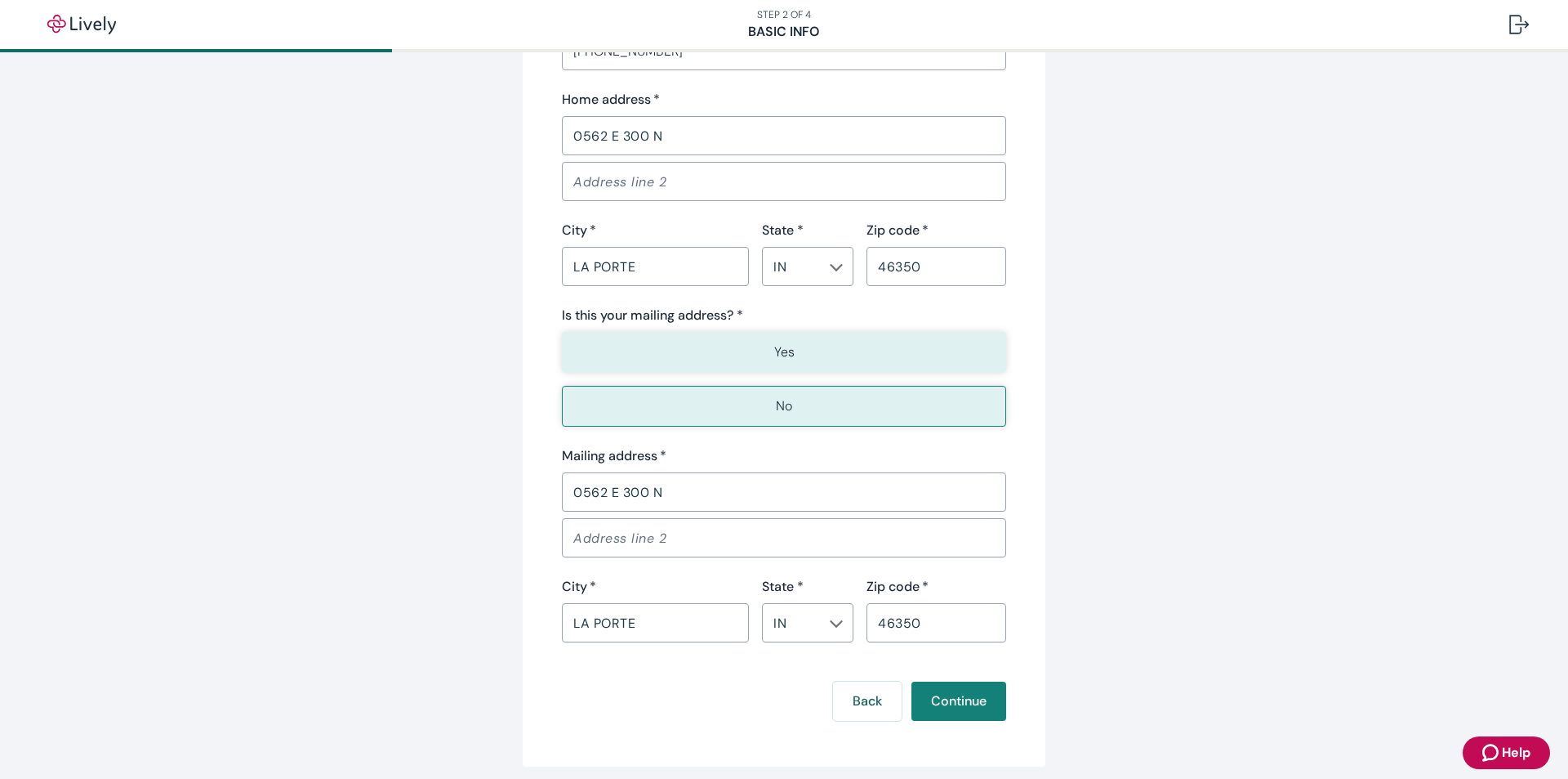
type input "ADMINISTRATIVE ASSISTANT"
click at [786, 350] on p "Yes" at bounding box center [784, 352] width 20 height 19
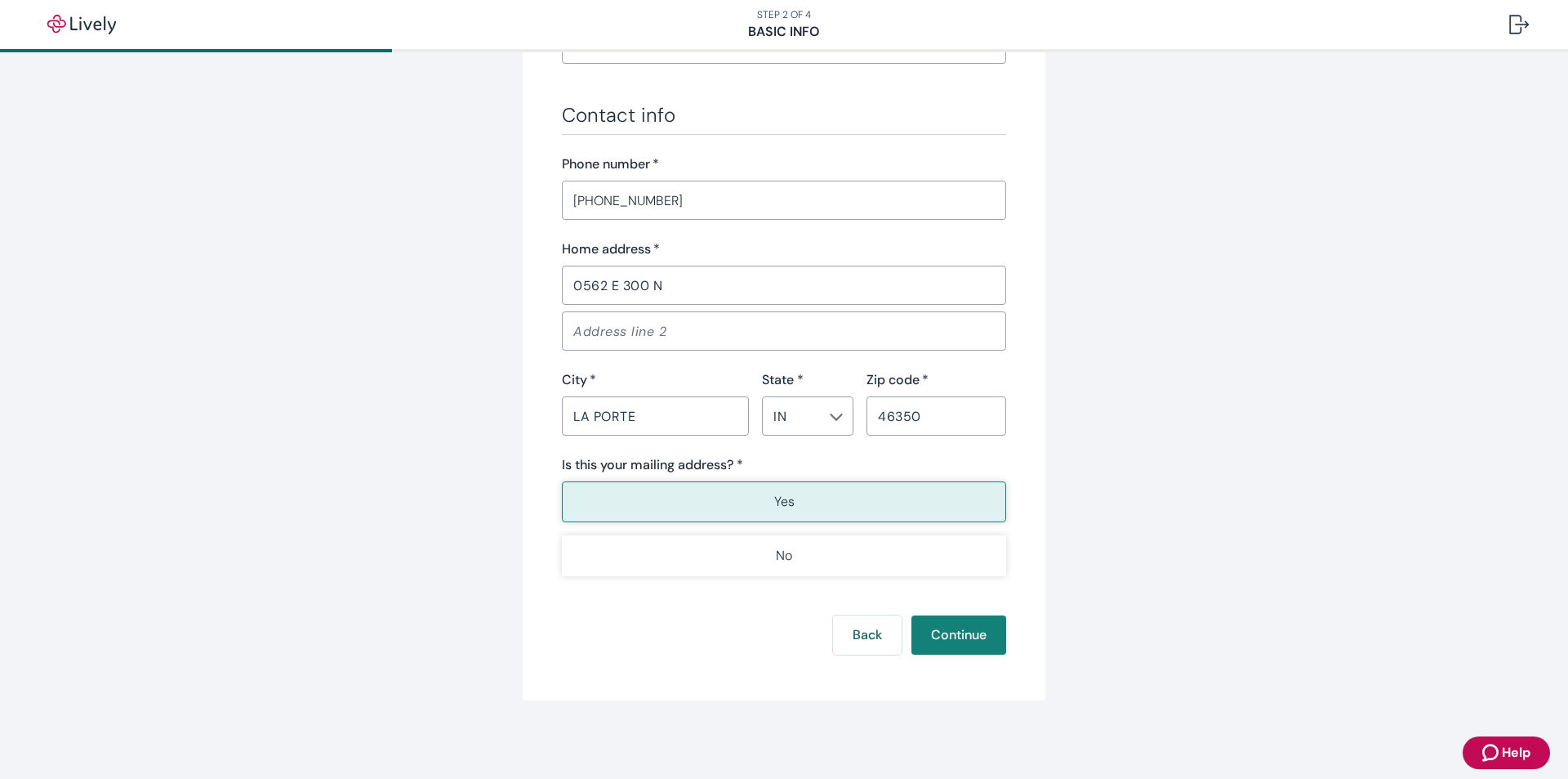
scroll to position [913, 0]
click at [948, 629] on button "Continue" at bounding box center [959, 635] width 94 height 39
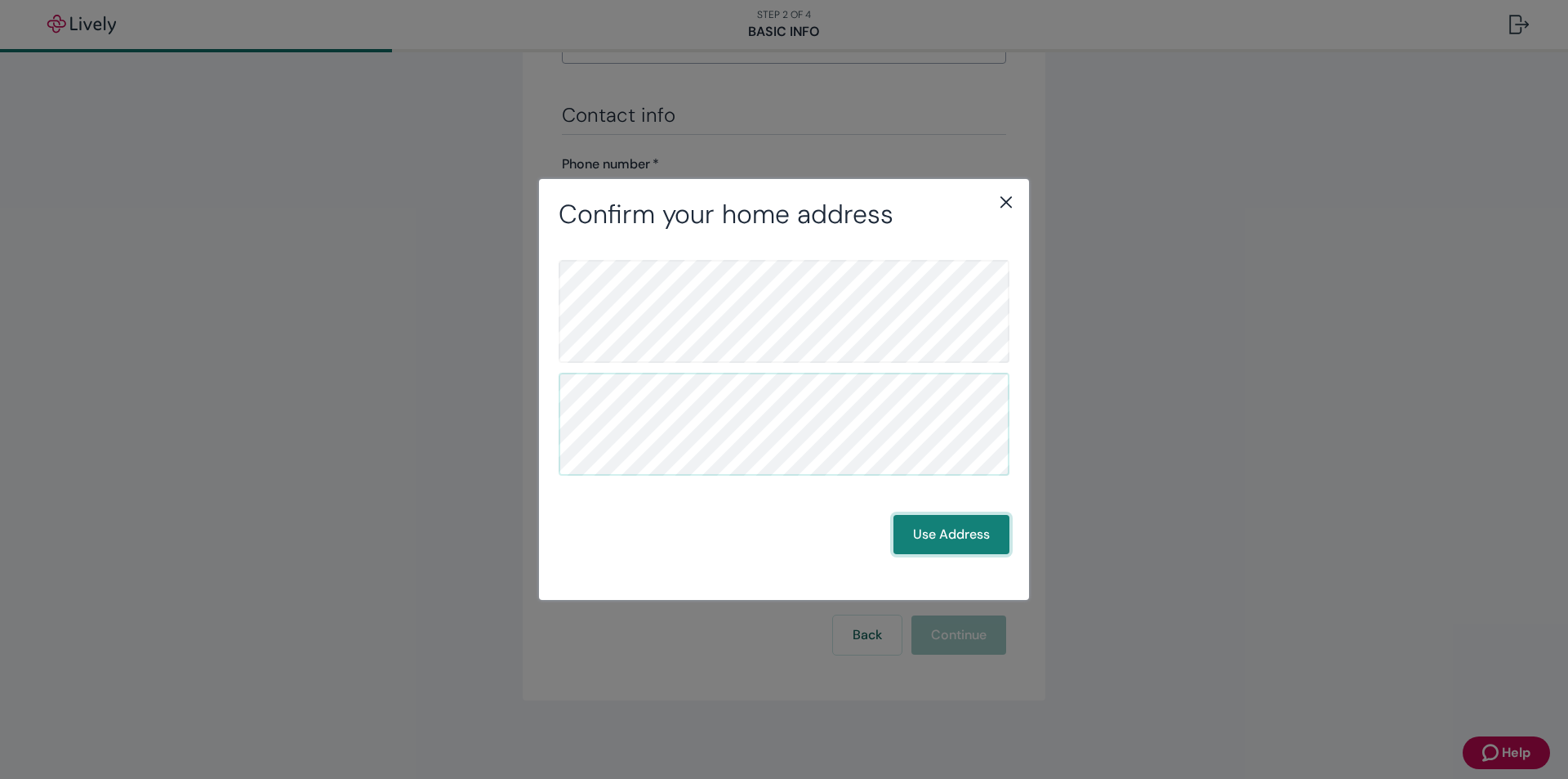
click at [943, 537] on button "Use Address" at bounding box center [951, 534] width 116 height 39
click at [943, 536] on button "Use Address" at bounding box center [951, 534] width 116 height 39
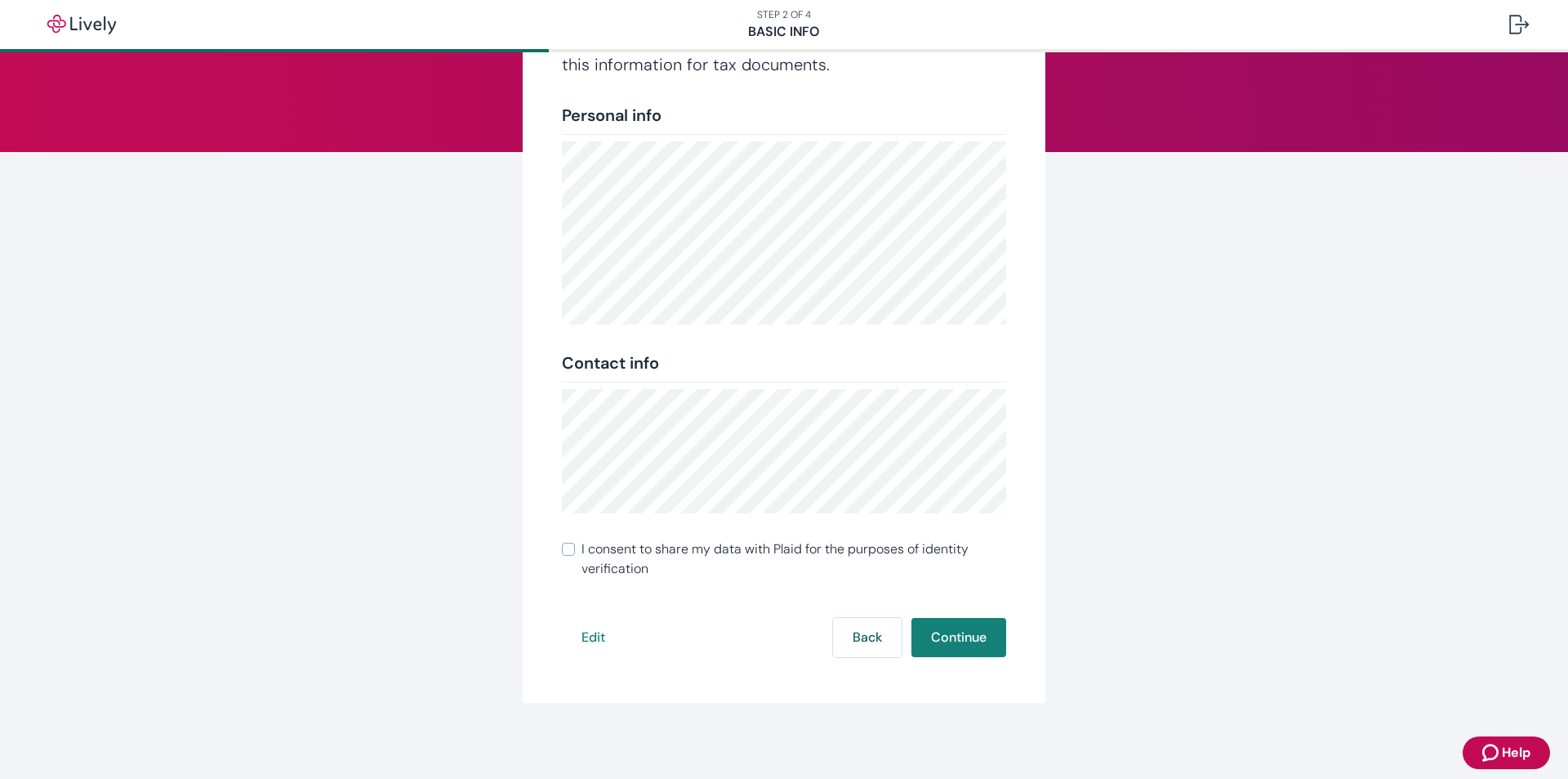
scroll to position [148, 0]
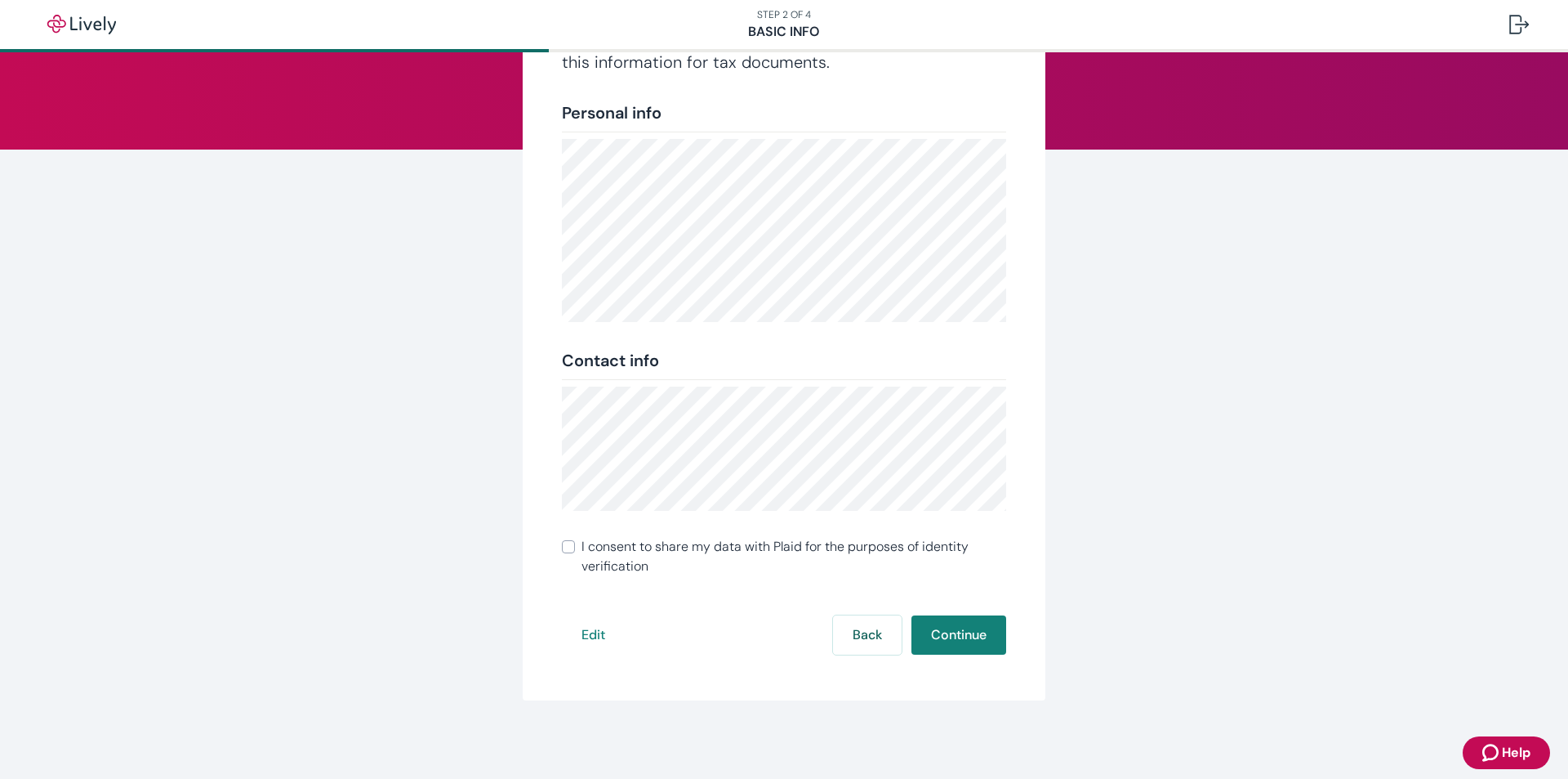
click at [562, 551] on input "I consent to share my data with Plaid for the purposes of identity verification" at bounding box center [568, 546] width 13 height 13
checkbox input "true"
click at [942, 634] on button "Continue" at bounding box center [959, 635] width 94 height 39
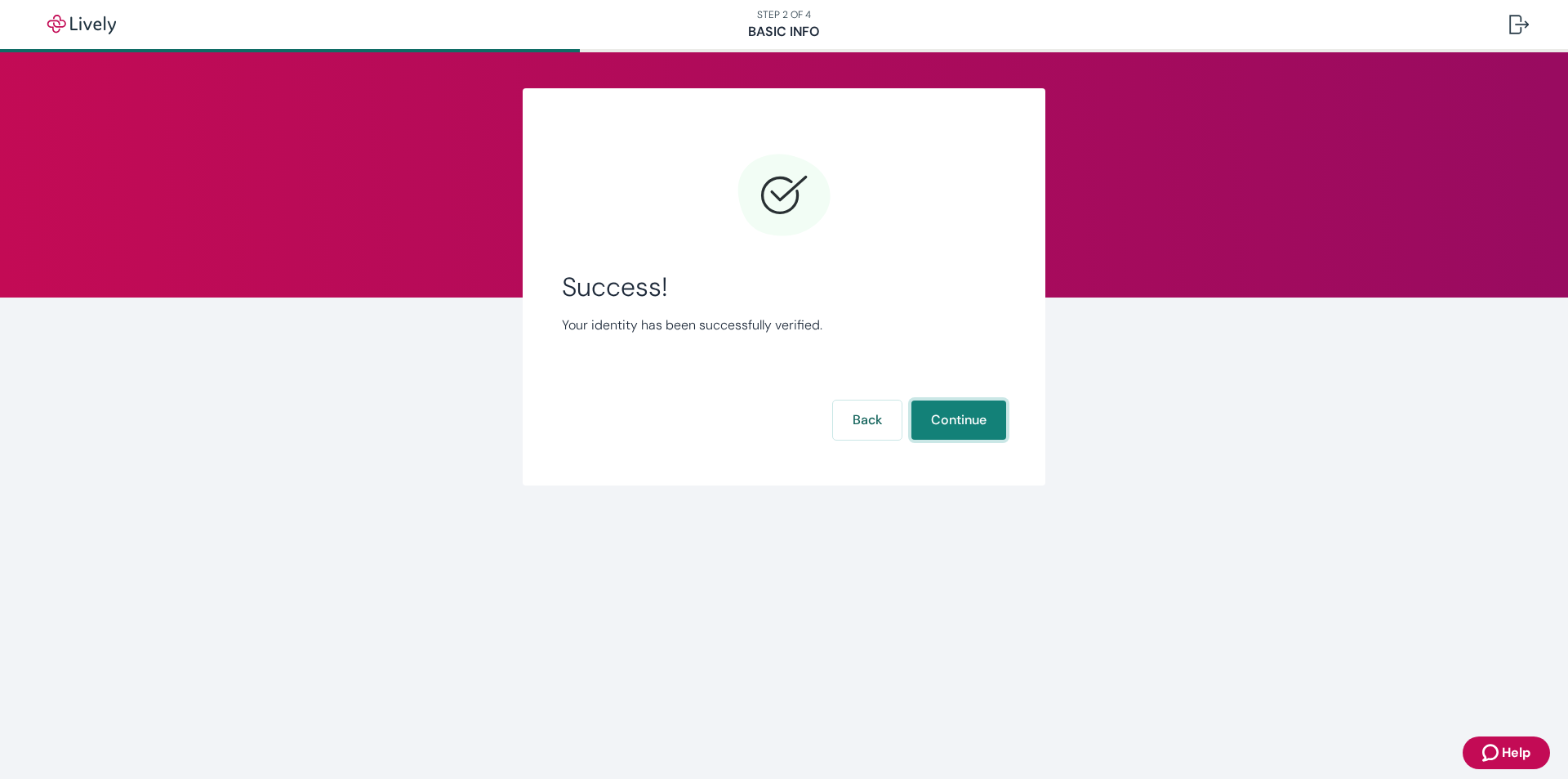
click at [945, 417] on button "Continue" at bounding box center [959, 419] width 94 height 39
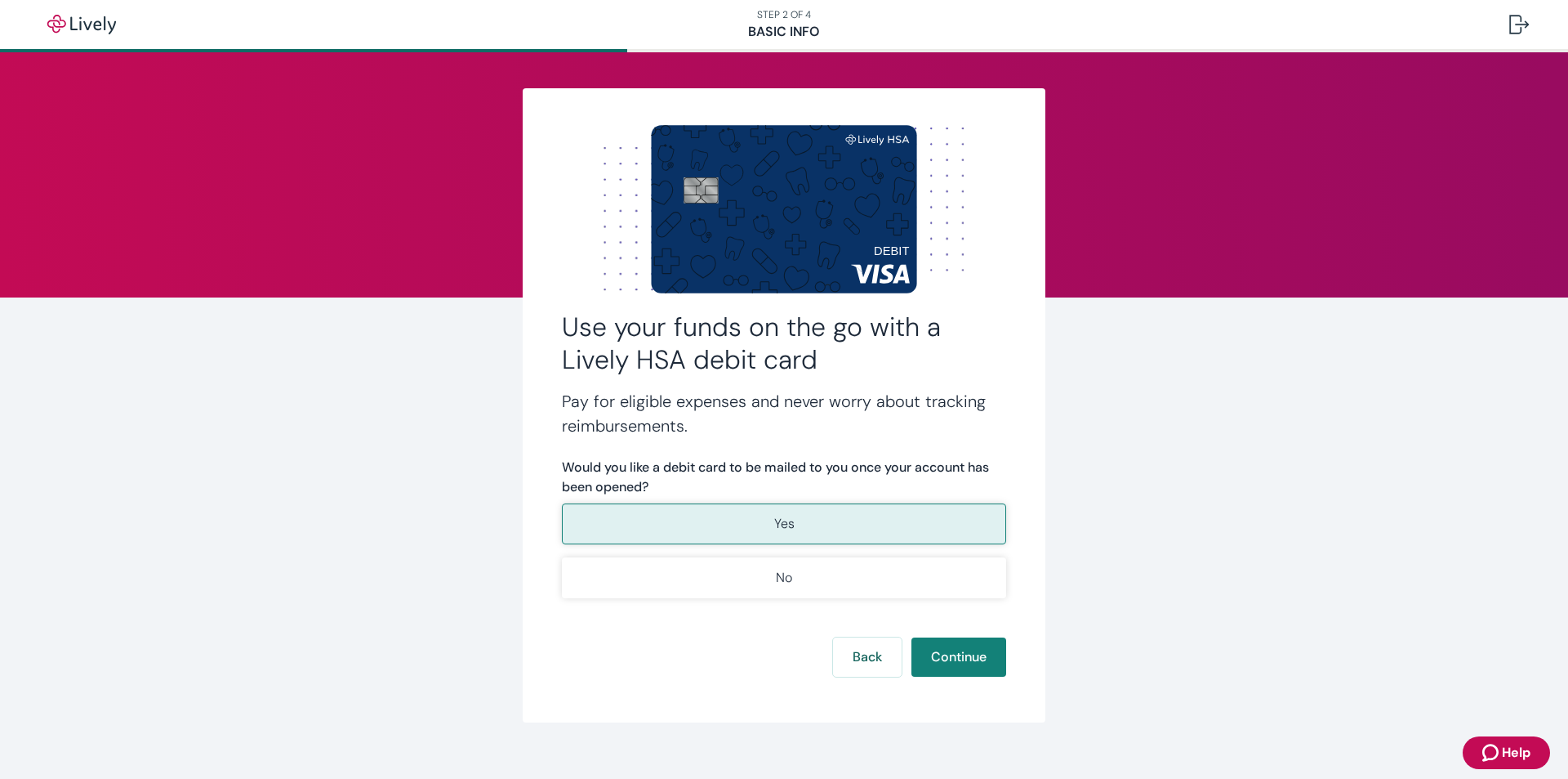
click at [767, 523] on button "Yes" at bounding box center [784, 523] width 444 height 41
click at [945, 657] on button "Continue" at bounding box center [959, 656] width 94 height 39
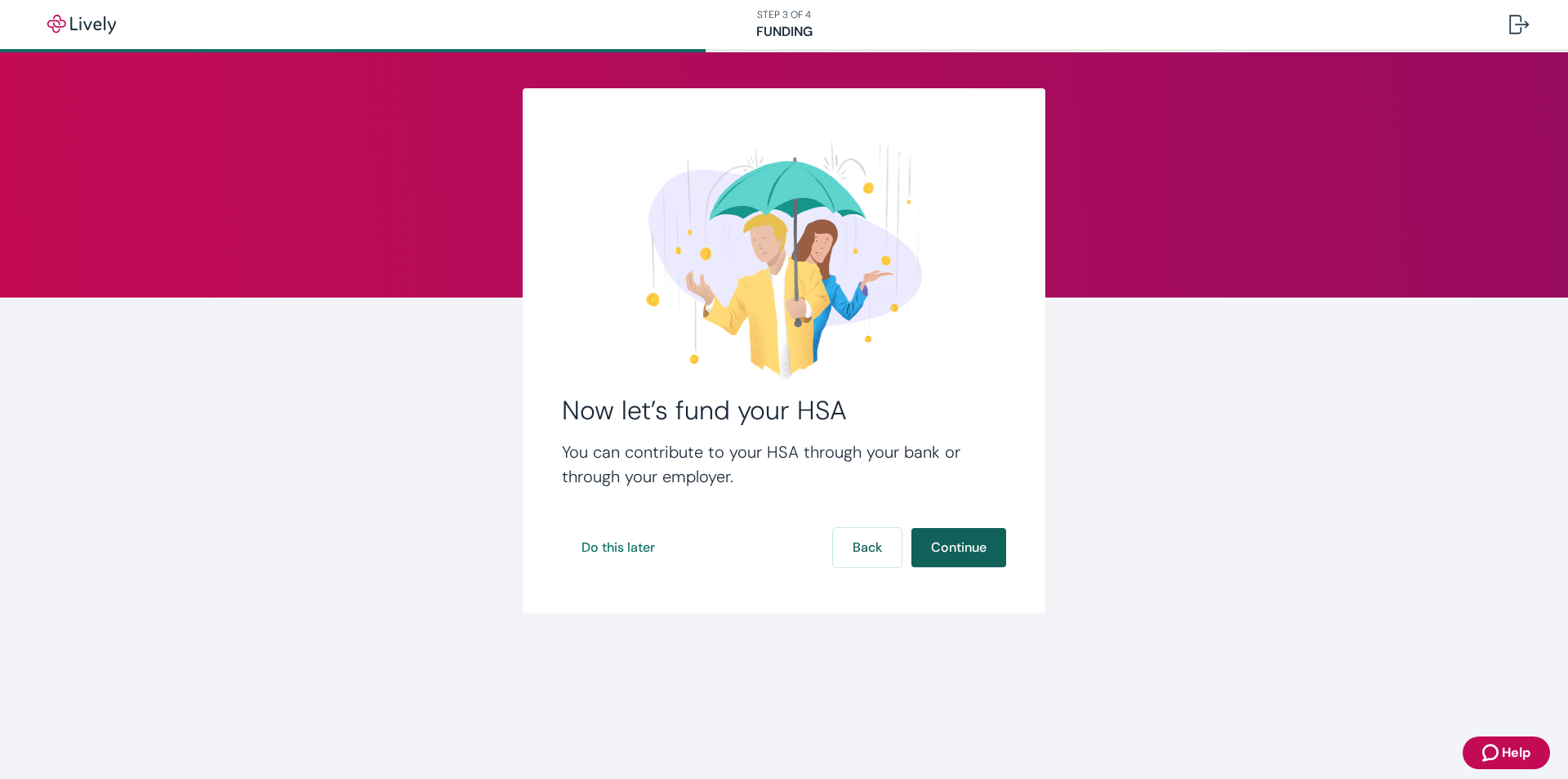
click at [968, 549] on button "Continue" at bounding box center [959, 547] width 94 height 39
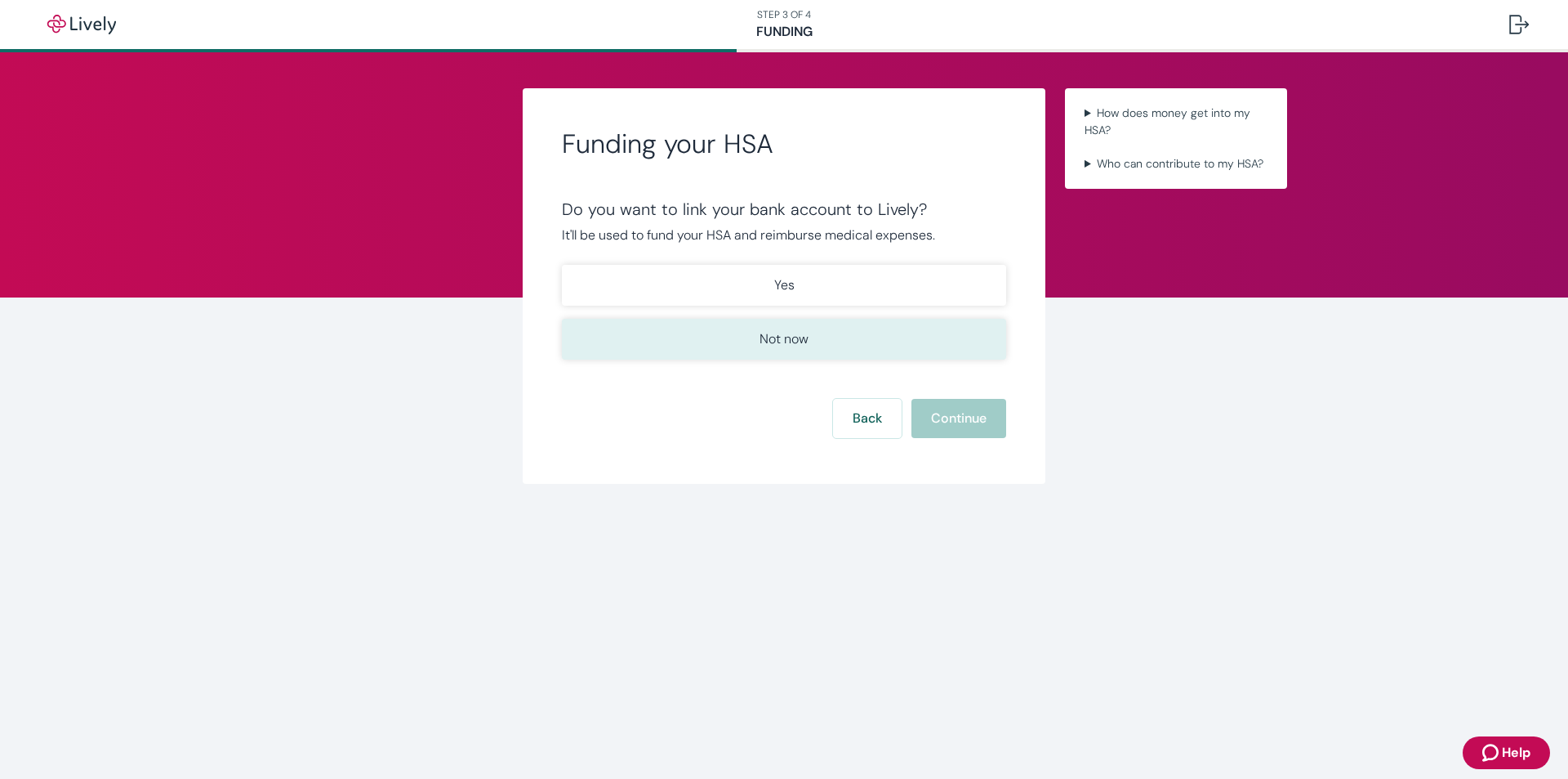
click at [808, 332] on p "Not now" at bounding box center [784, 339] width 49 height 19
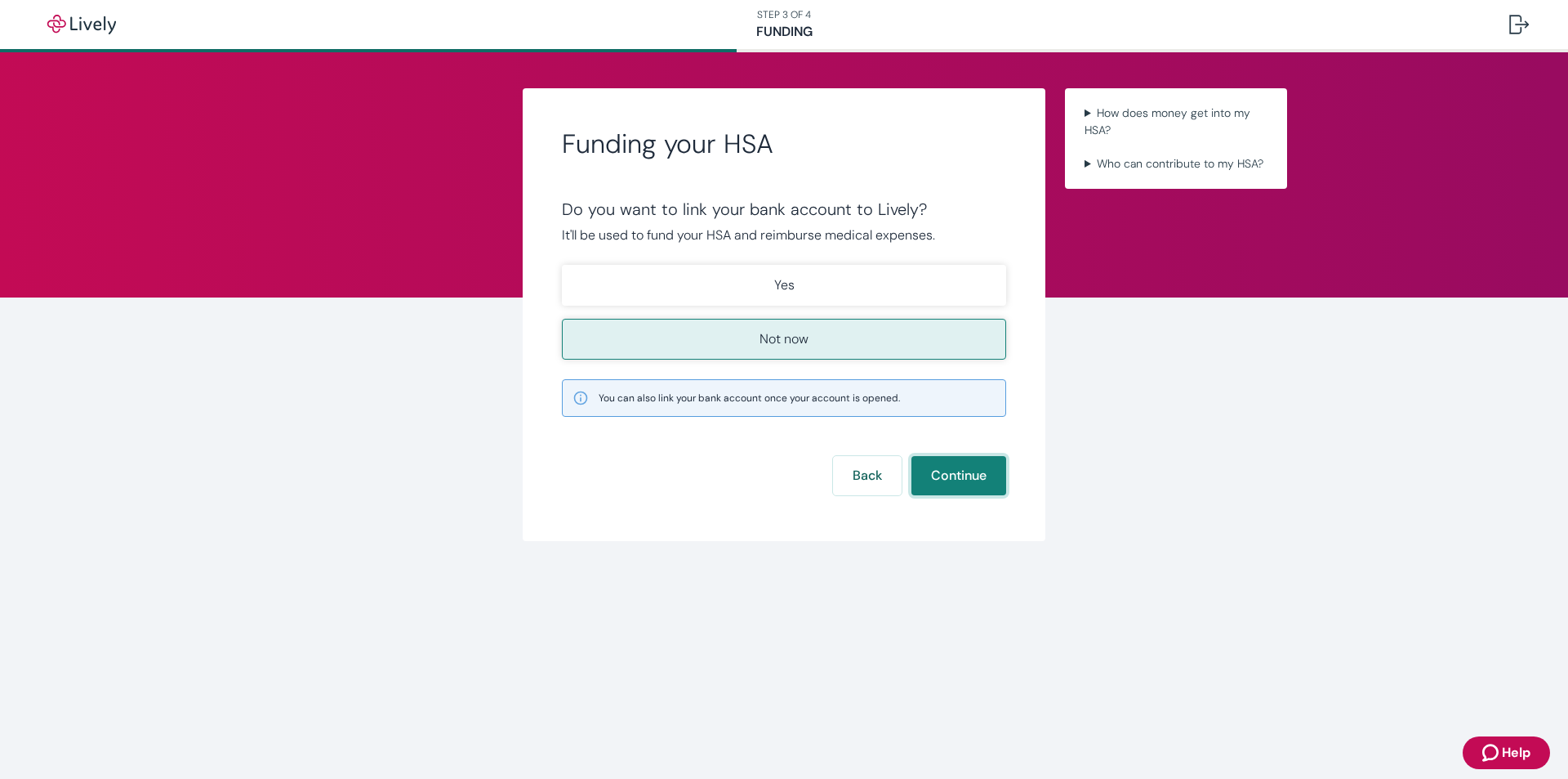
click at [957, 474] on button "Continue" at bounding box center [959, 475] width 94 height 39
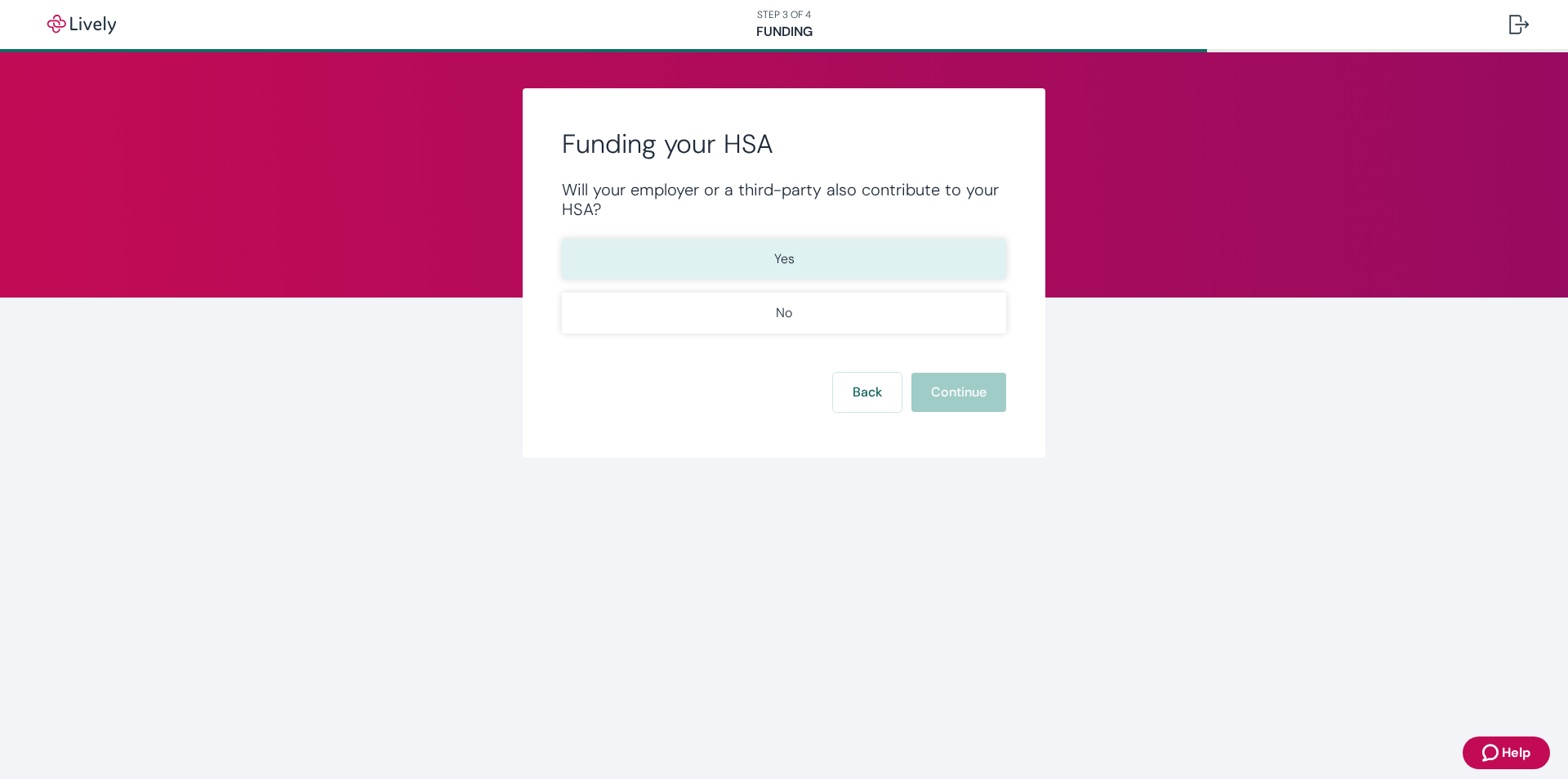
click at [792, 256] on p "Yes" at bounding box center [784, 259] width 20 height 19
click at [960, 391] on button "Continue" at bounding box center [959, 392] width 94 height 39
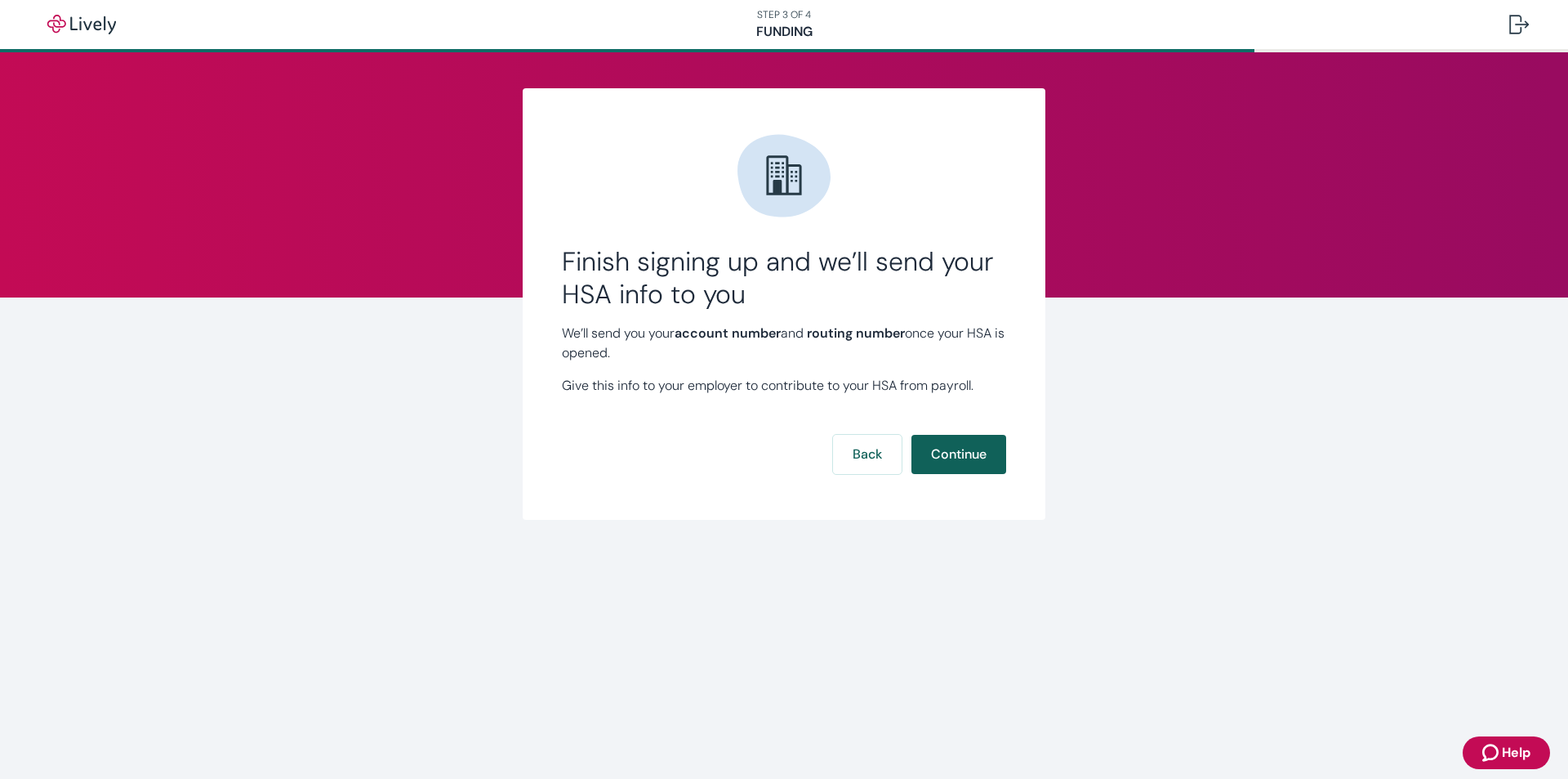
click at [941, 454] on button "Continue" at bounding box center [959, 454] width 94 height 39
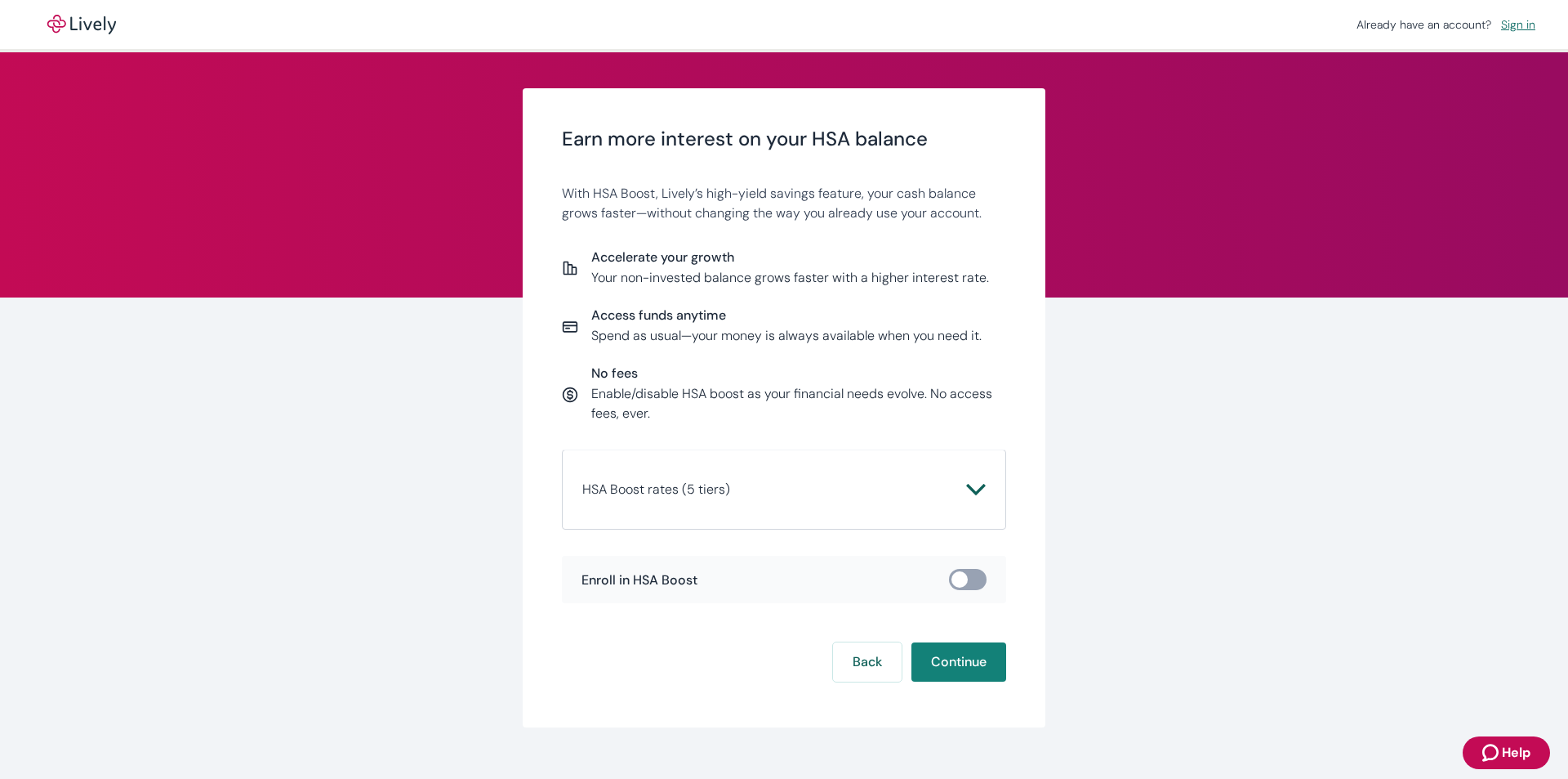
click at [970, 488] on icon "Chevron icon" at bounding box center [976, 489] width 19 height 19
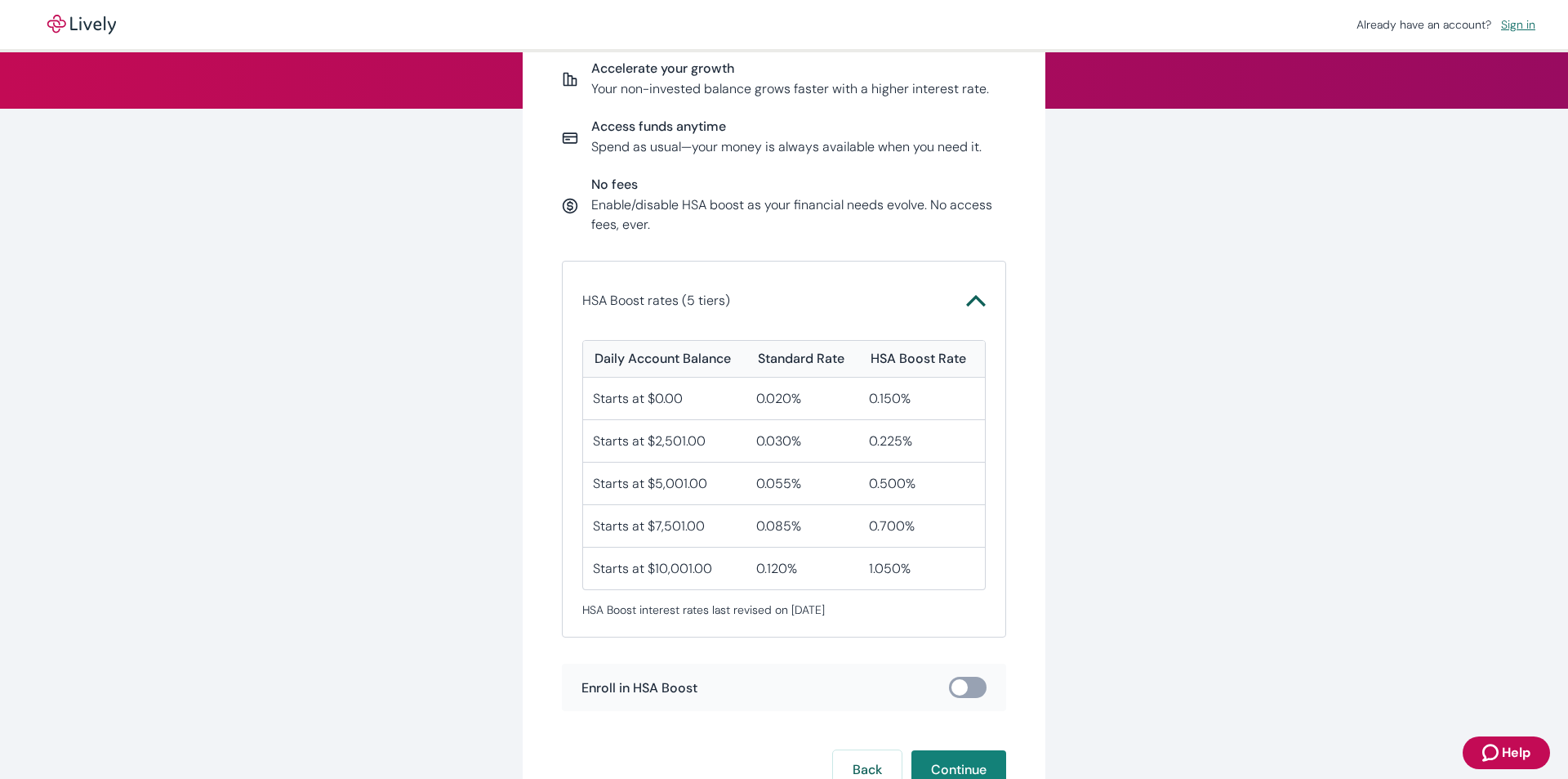
scroll to position [324, 0]
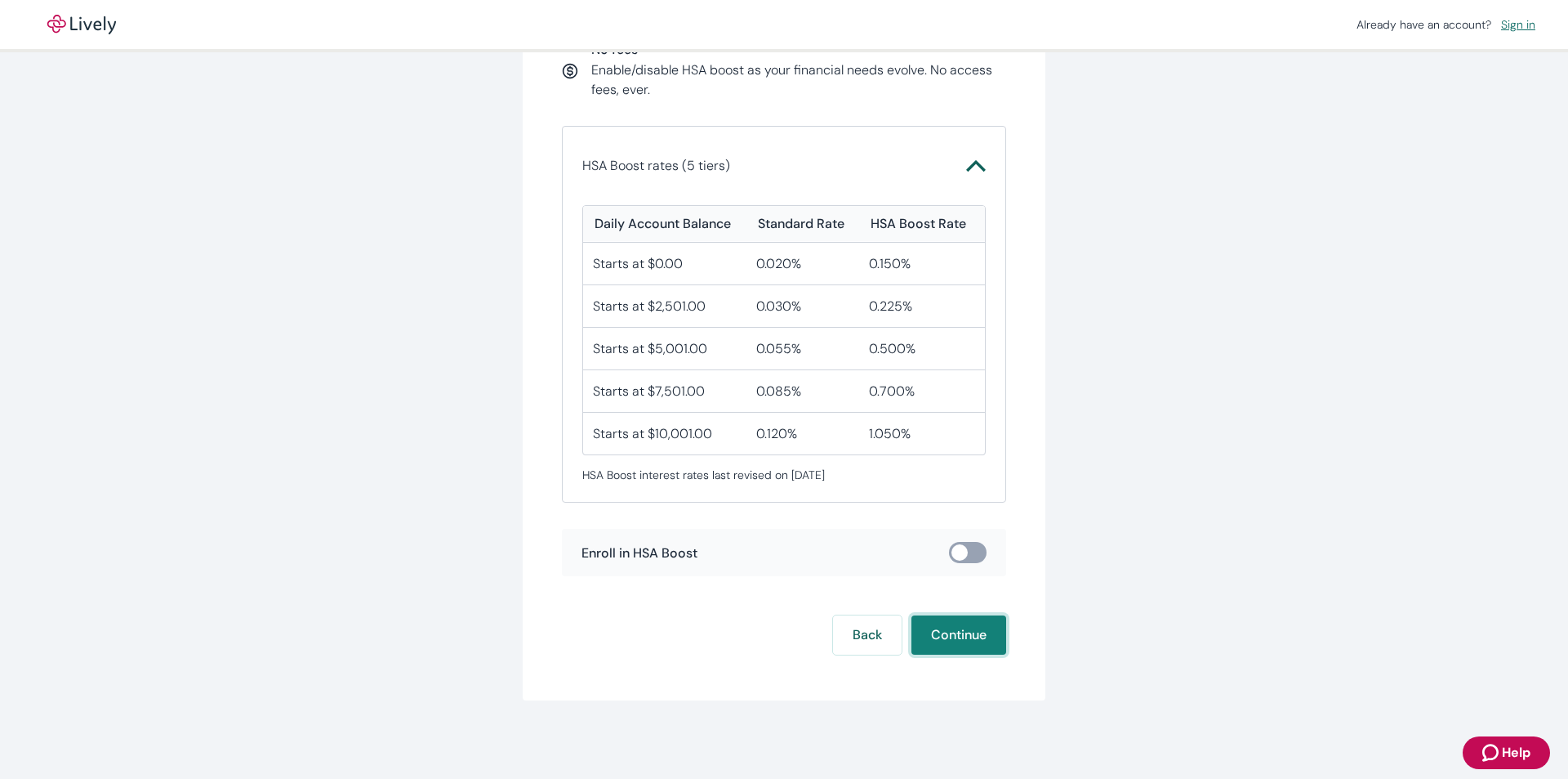
click at [962, 639] on button "Continue" at bounding box center [959, 635] width 94 height 39
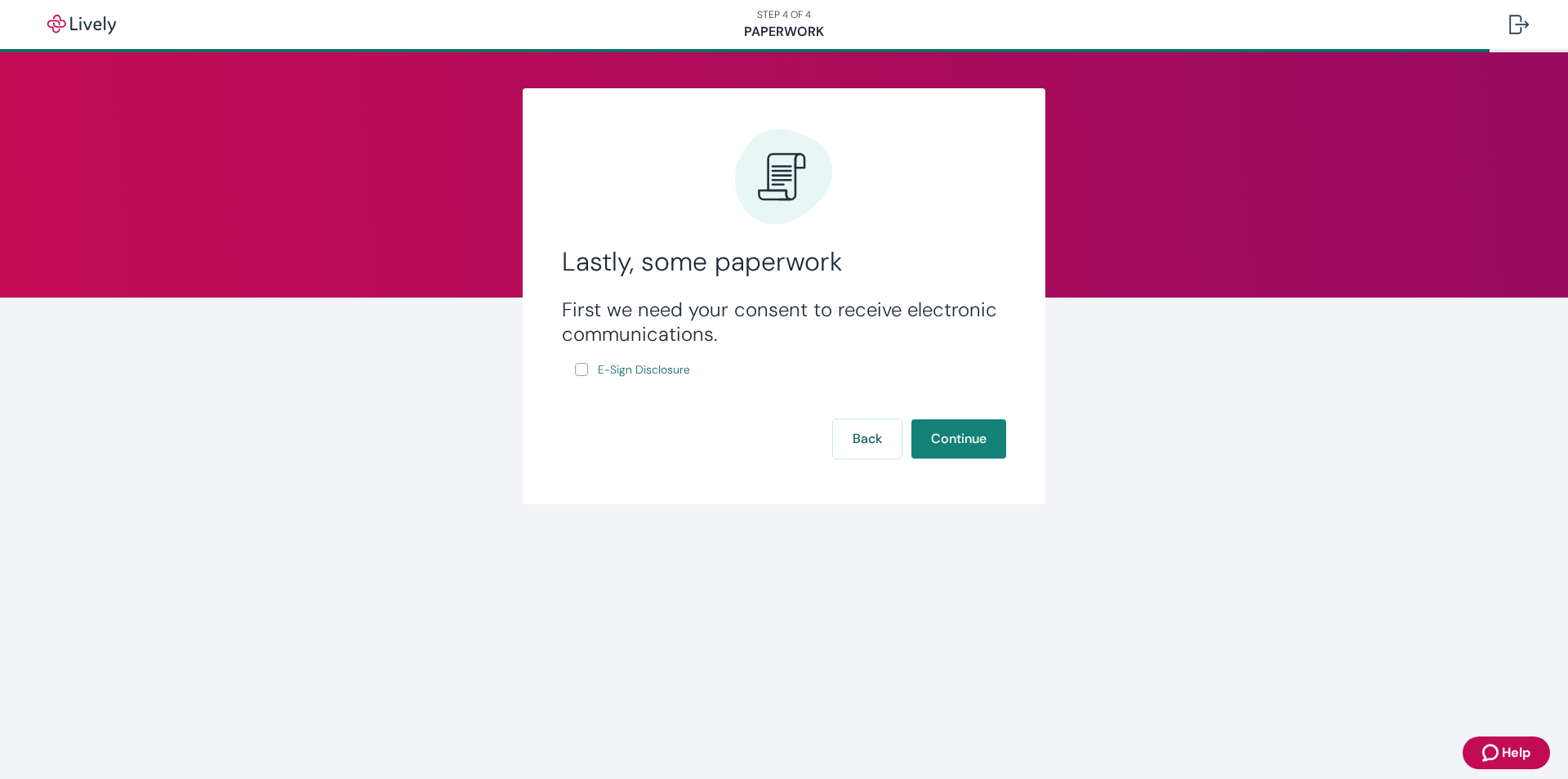
click at [583, 367] on input "E-Sign Disclosure" at bounding box center [581, 368] width 13 height 13
checkbox input "true"
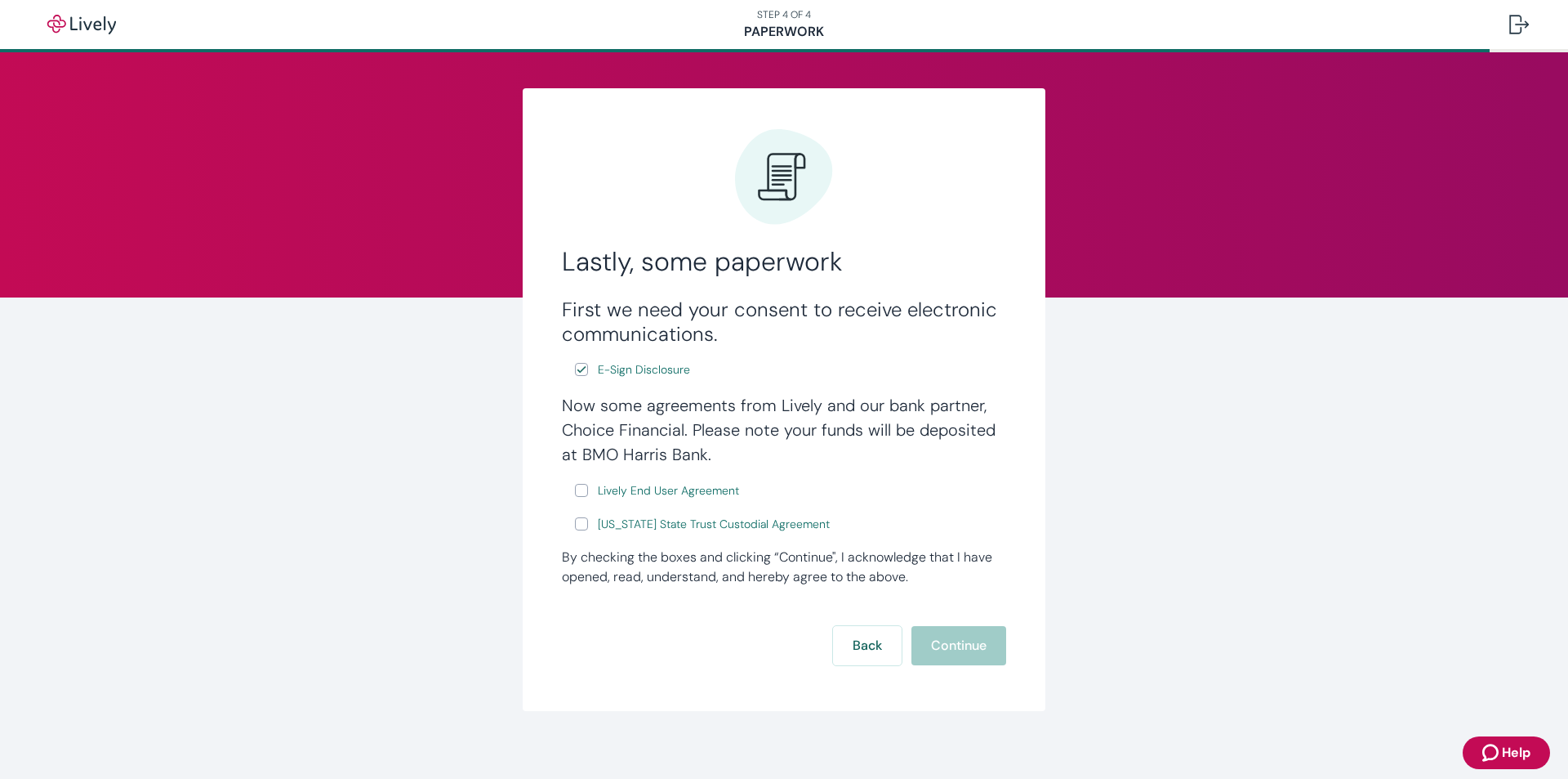
click at [1506, 756] on span "Help" at bounding box center [1516, 753] width 29 height 19
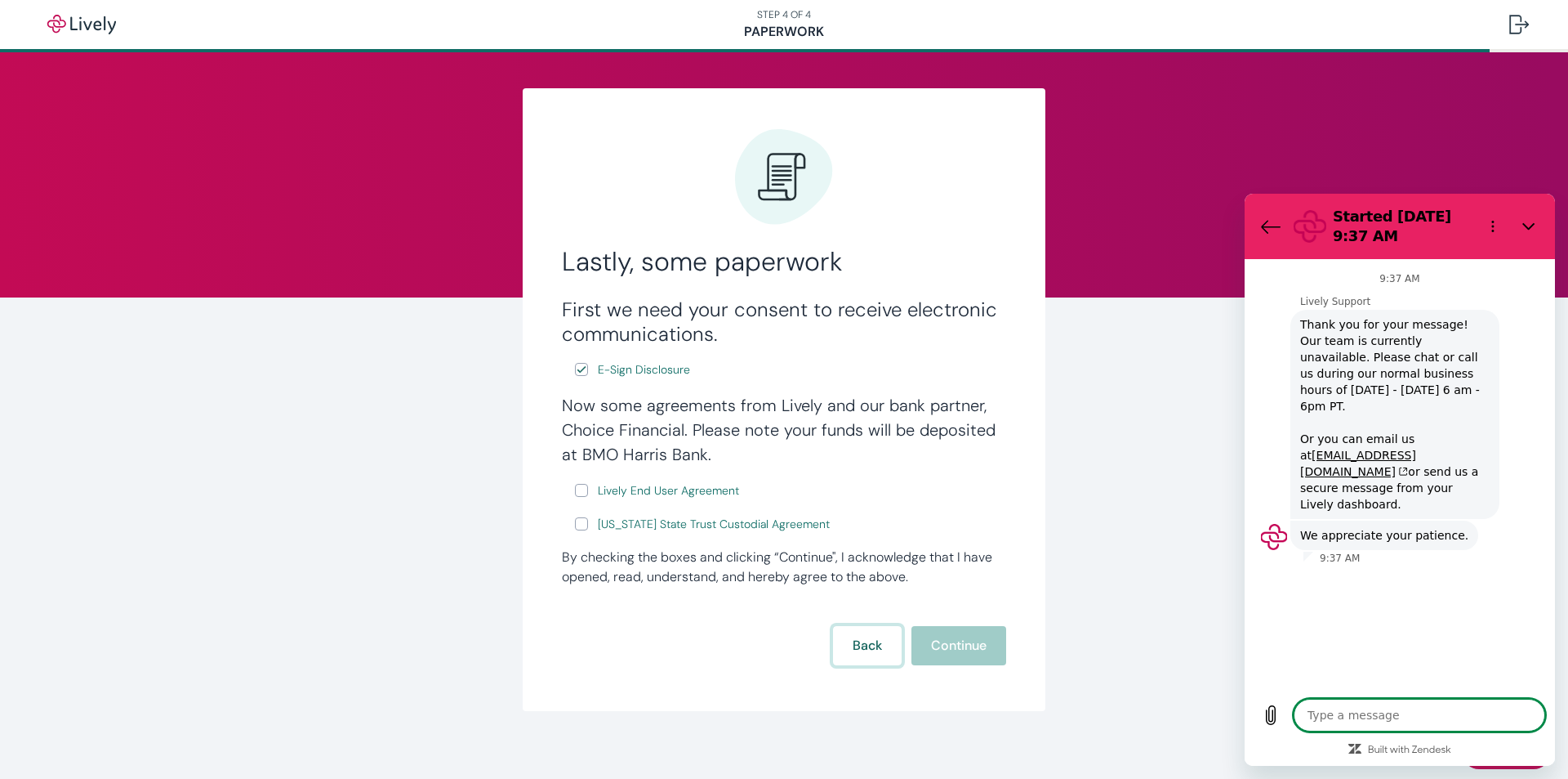
click at [851, 648] on button "Back" at bounding box center [867, 645] width 68 height 39
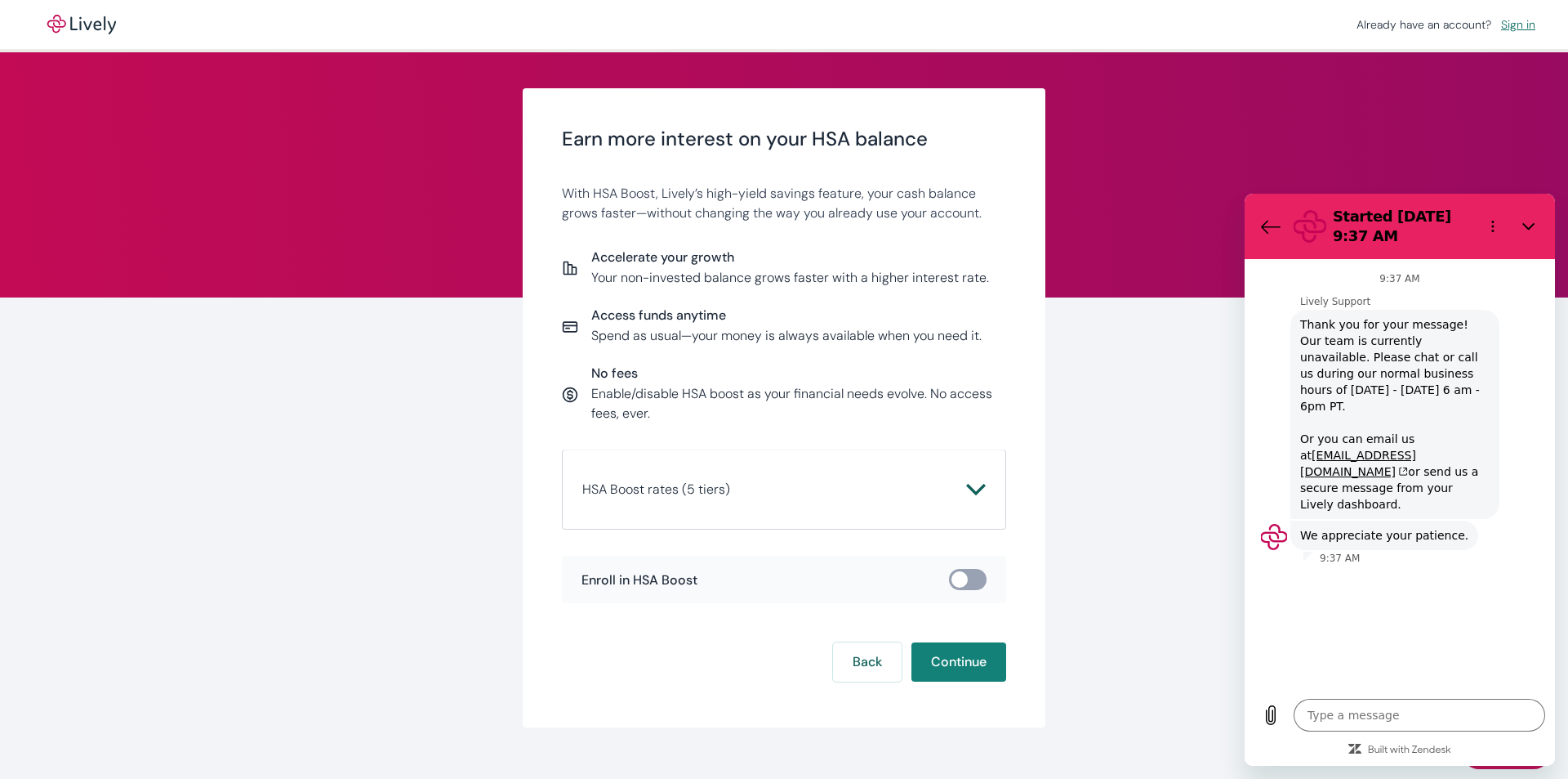
click at [1176, 462] on div "Earn more interest on your HSA balance With HSA Boost, Lively’s high-yield savi…" at bounding box center [784, 429] width 1568 height 754
click at [1530, 227] on icon "Close" at bounding box center [1529, 226] width 13 height 13
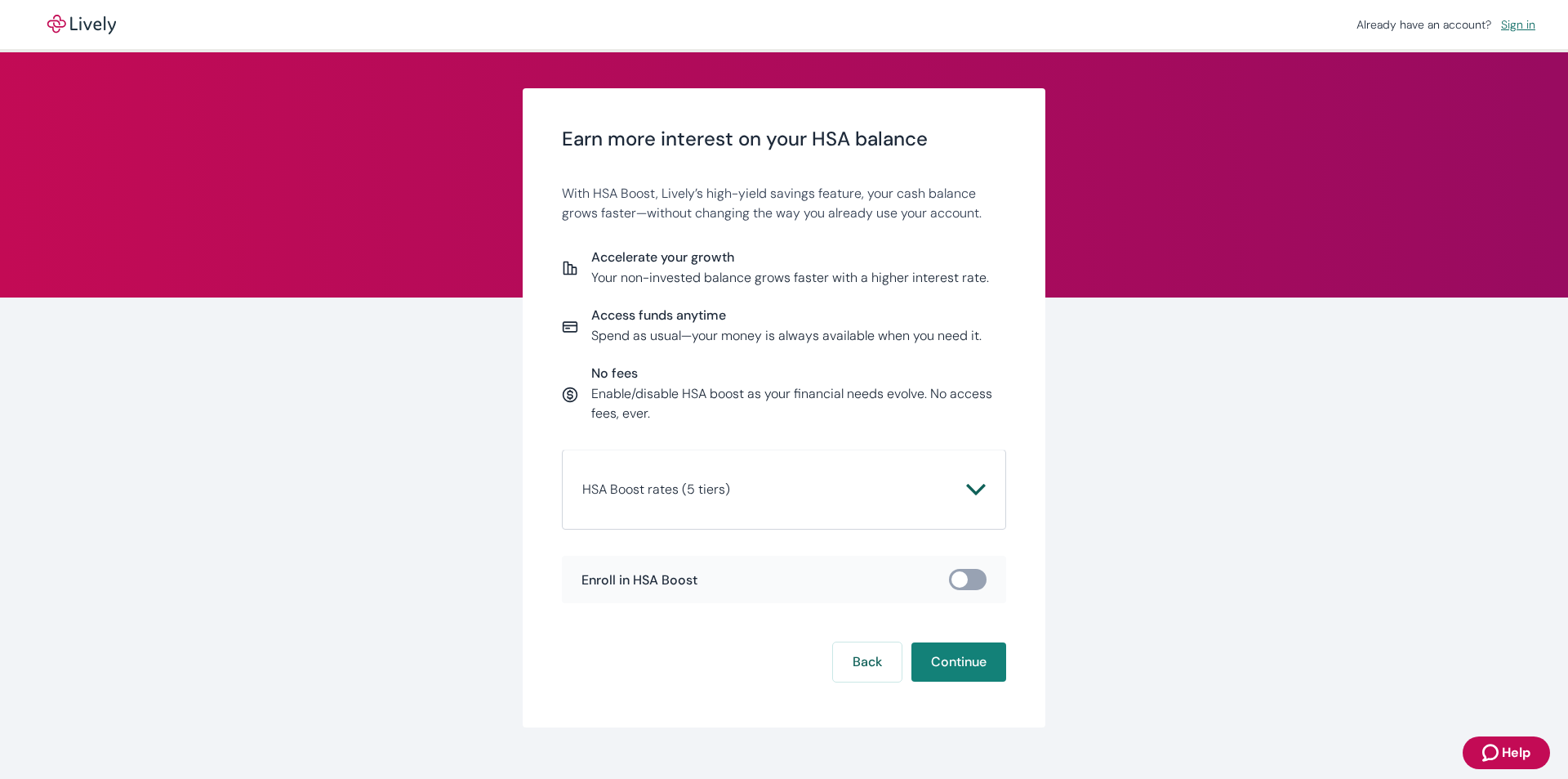
type textarea "x"
click at [953, 664] on button "Continue" at bounding box center [959, 662] width 94 height 39
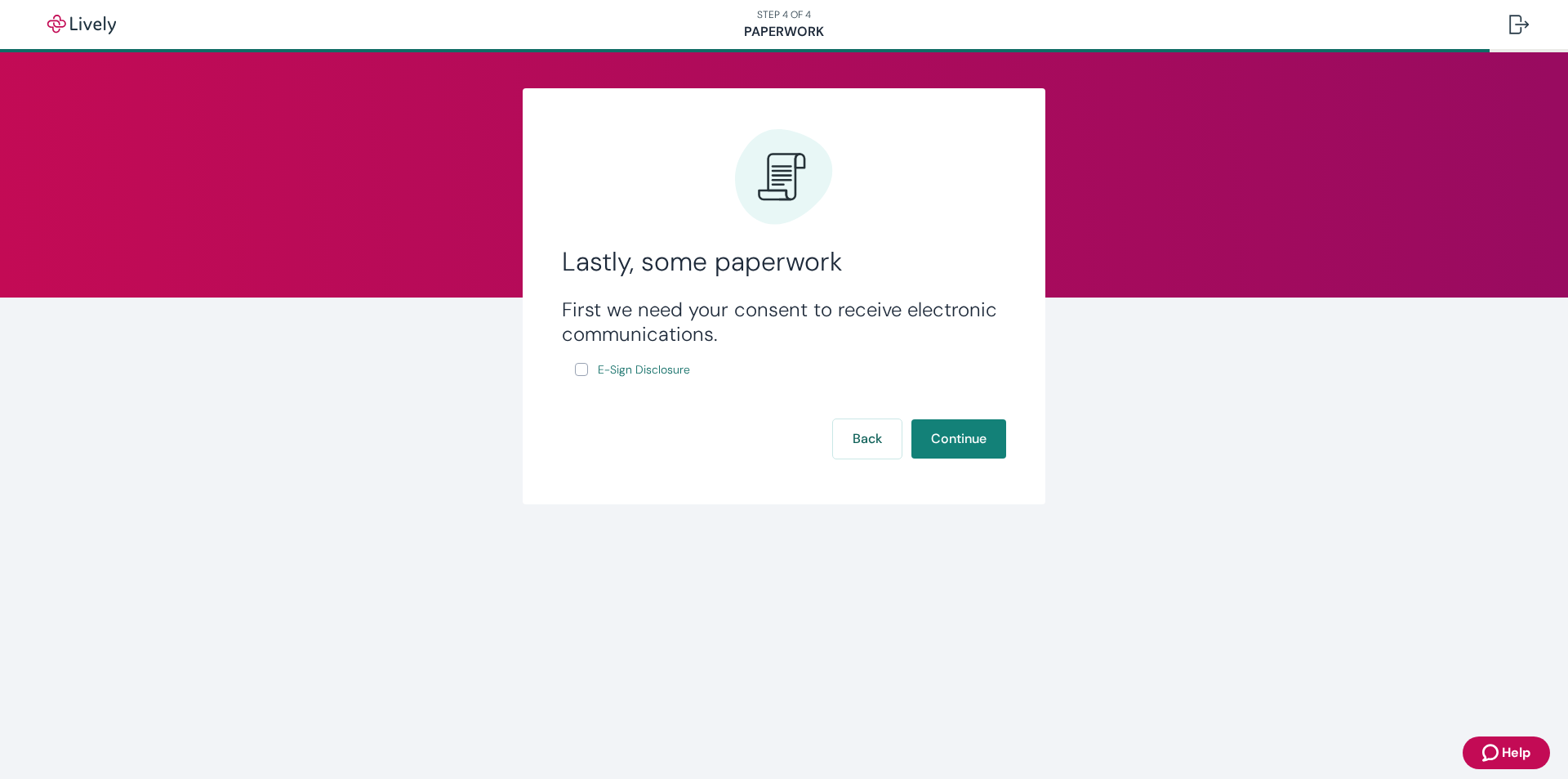
click at [580, 368] on input "E-Sign Disclosure" at bounding box center [581, 368] width 13 height 13
checkbox input "true"
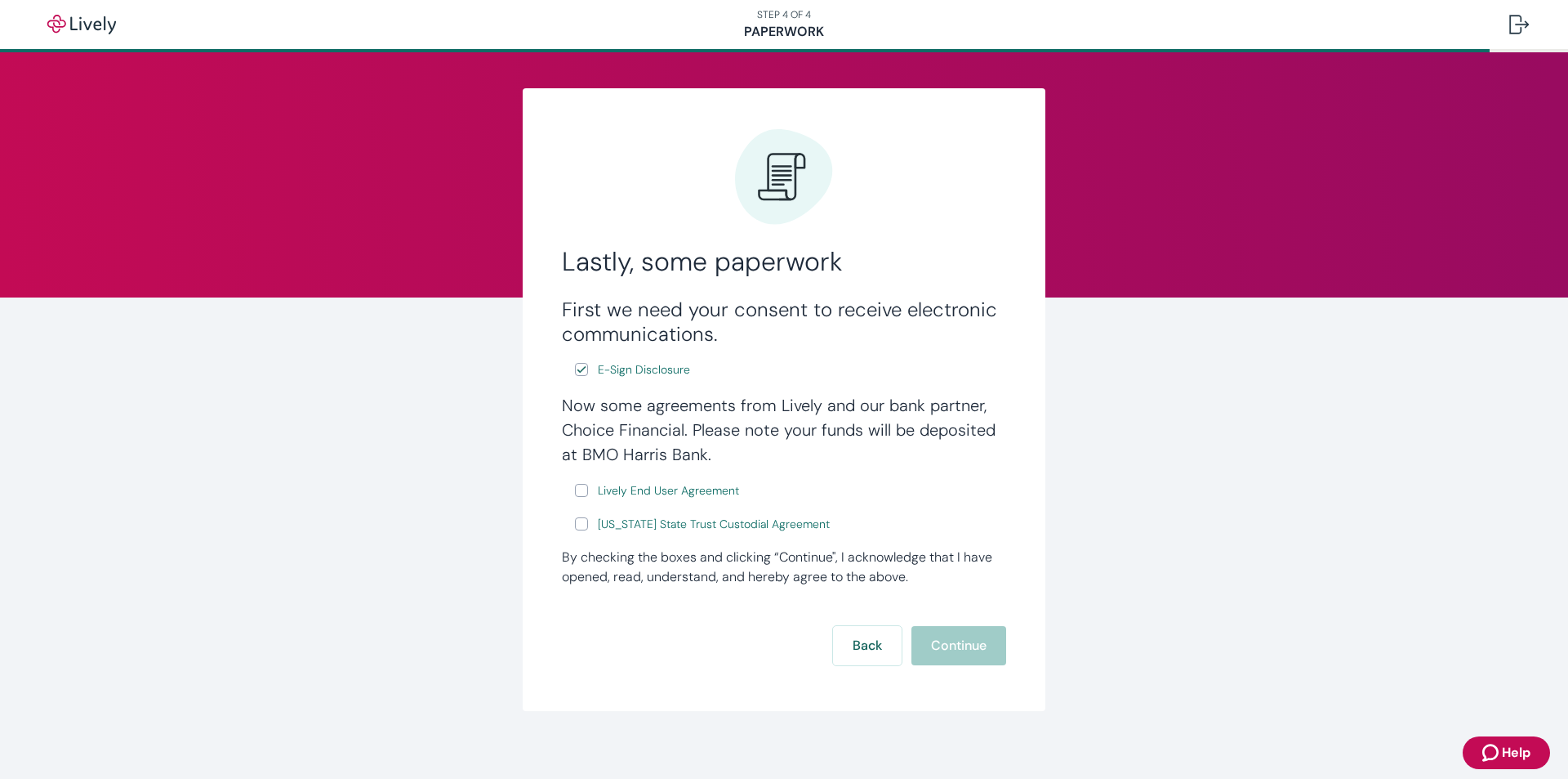
click at [578, 487] on input "Lively End User Agreement" at bounding box center [581, 490] width 13 height 13
checkbox input "true"
click at [575, 527] on input "[US_STATE] State Trust Custodial Agreement" at bounding box center [581, 523] width 13 height 13
checkbox input "true"
click at [965, 644] on button "Continue" at bounding box center [959, 645] width 94 height 39
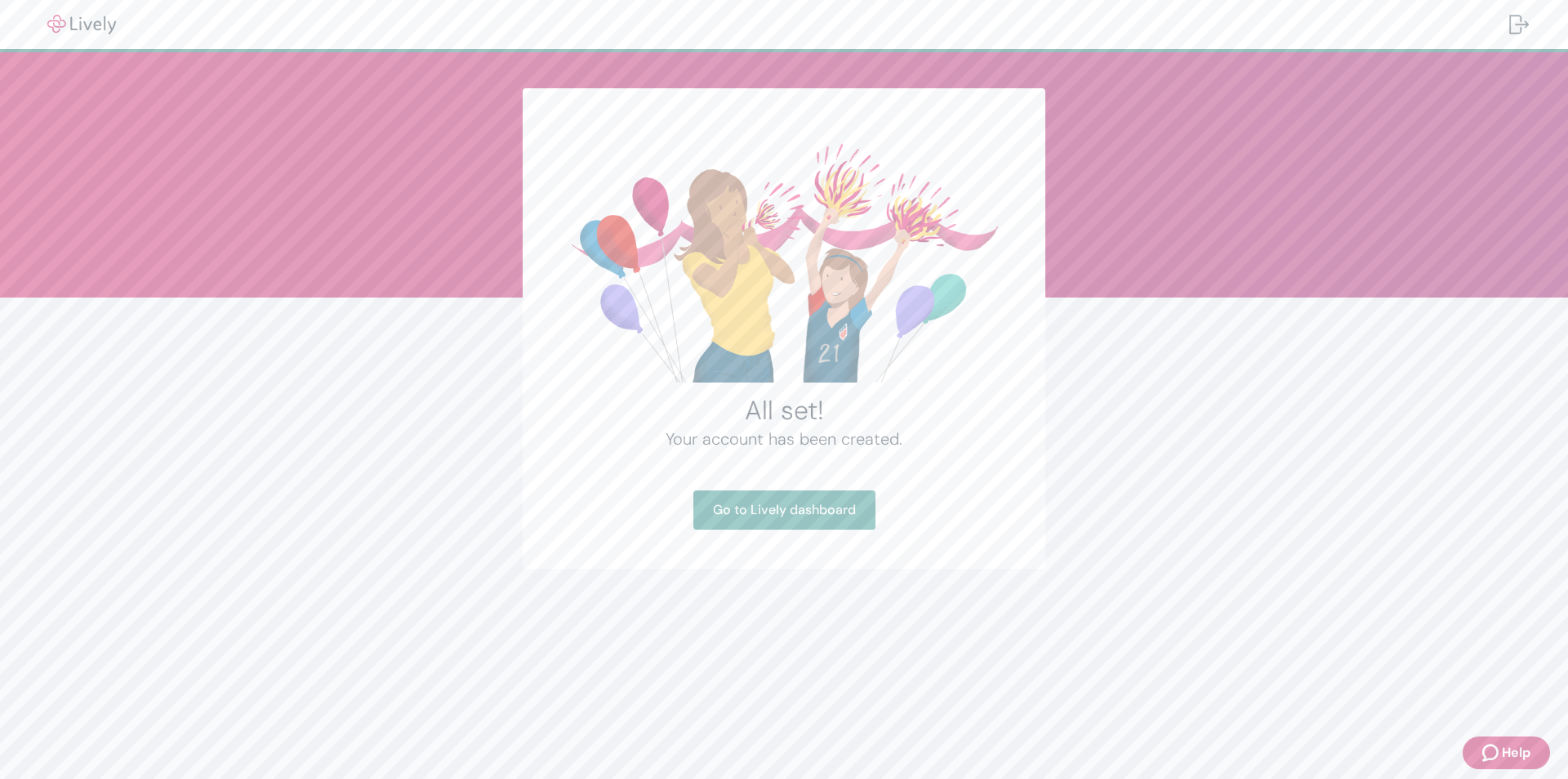
type textarea "x"
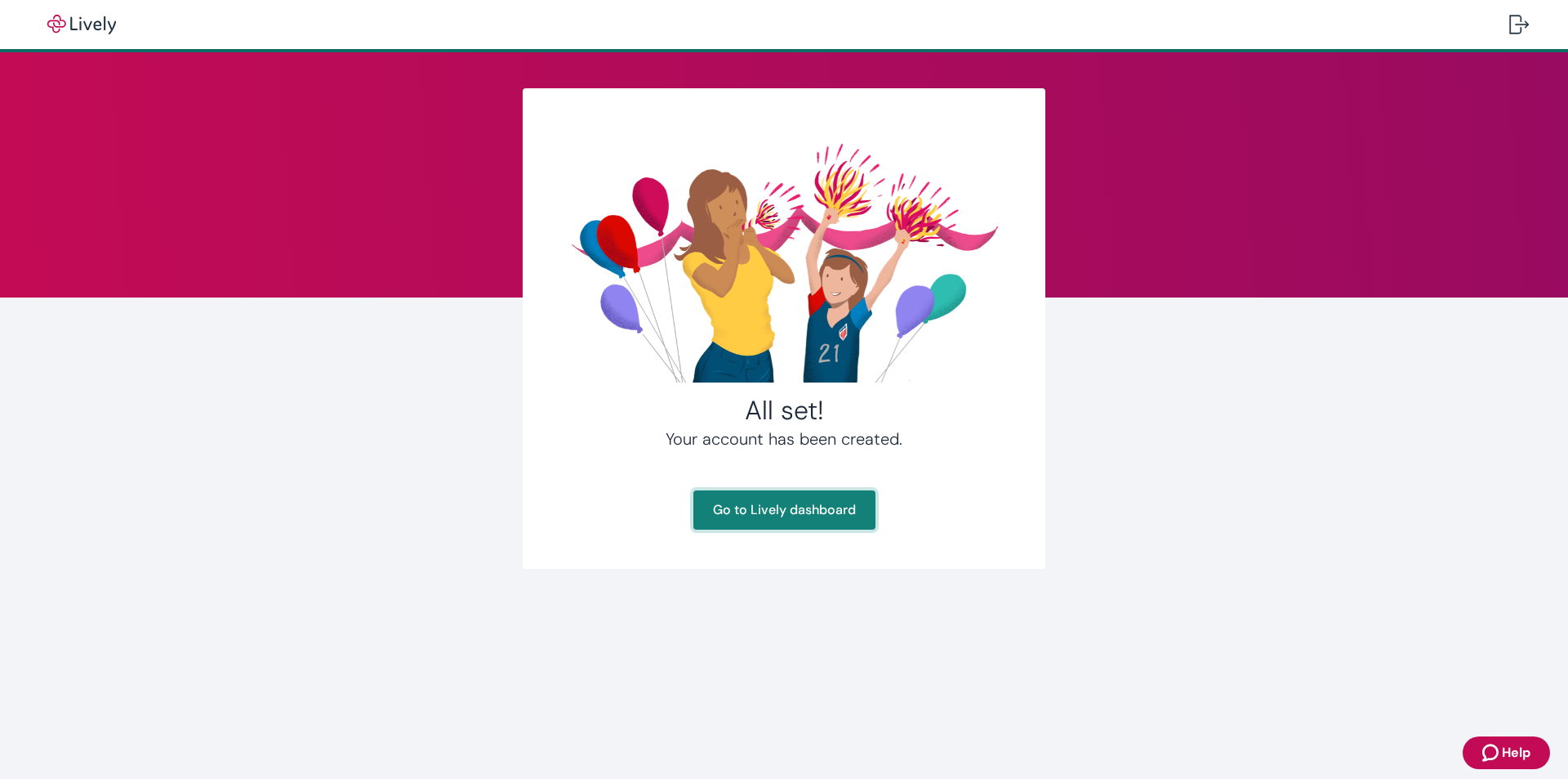
click at [752, 509] on link "Go to Lively dashboard" at bounding box center [785, 509] width 182 height 39
